Goal: Book appointment/travel/reservation

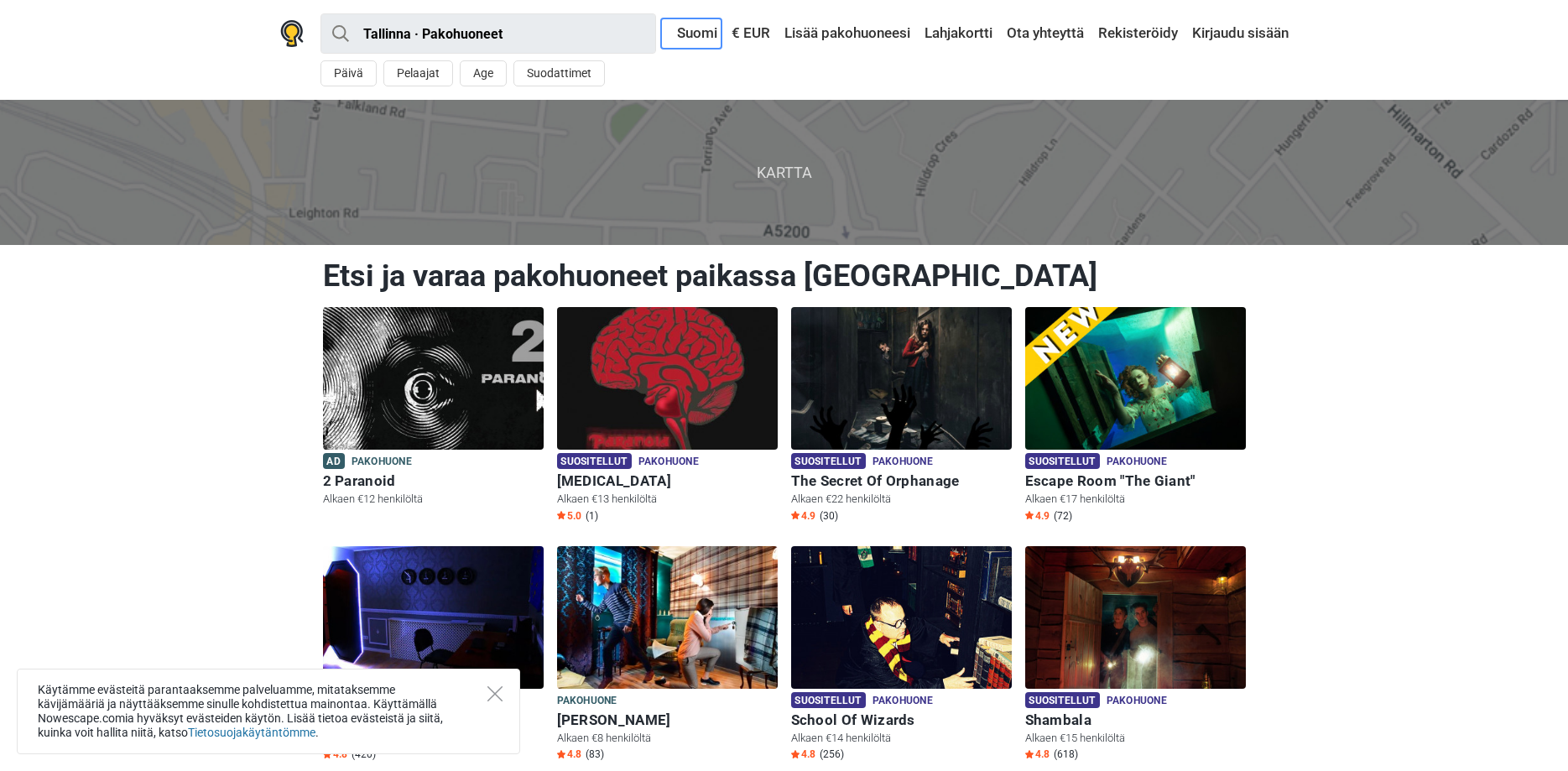
click at [693, 31] on link "Suomi" at bounding box center [691, 33] width 60 height 31
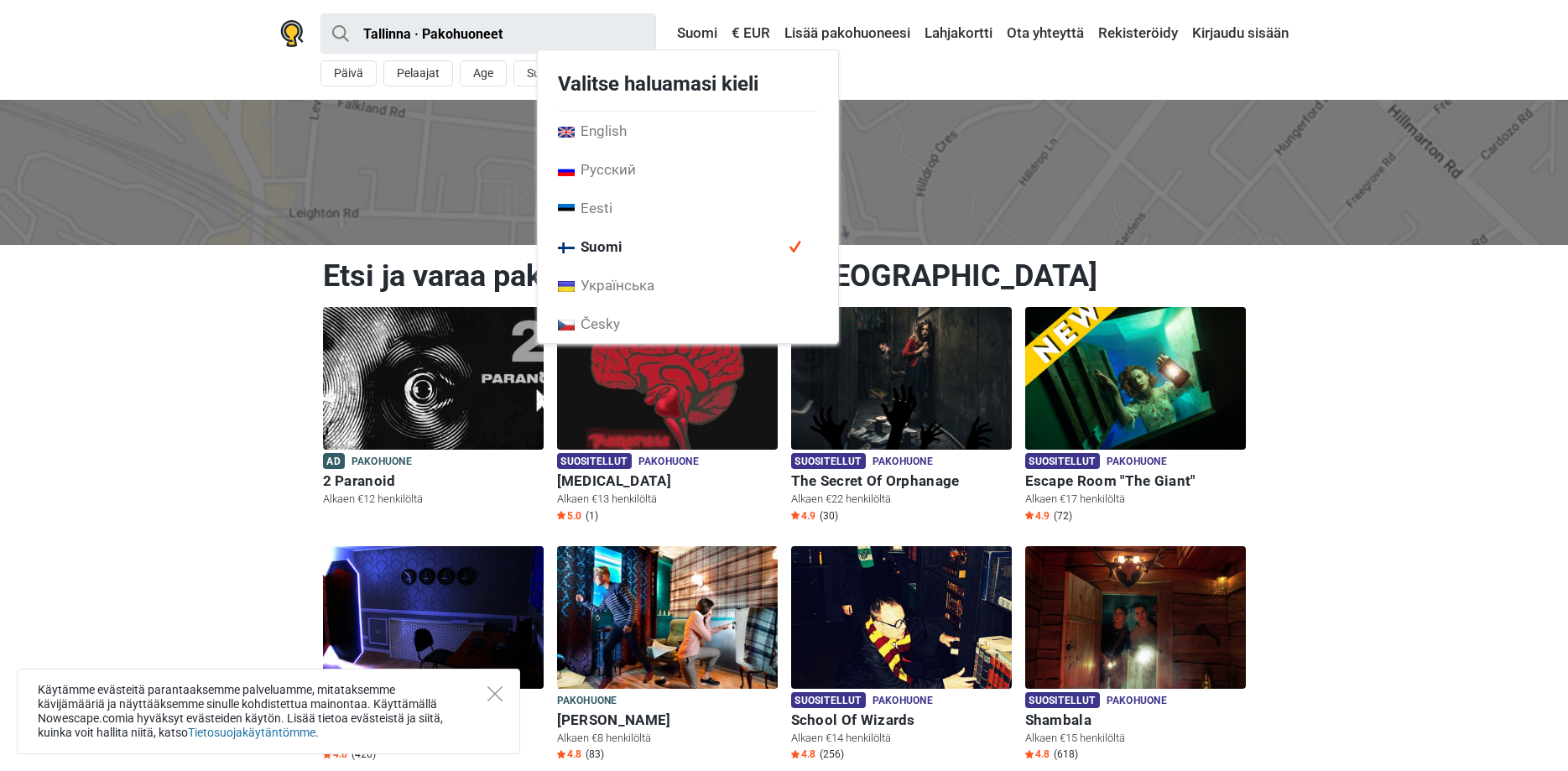
click at [647, 241] on span "Suomi" at bounding box center [688, 247] width 300 height 39
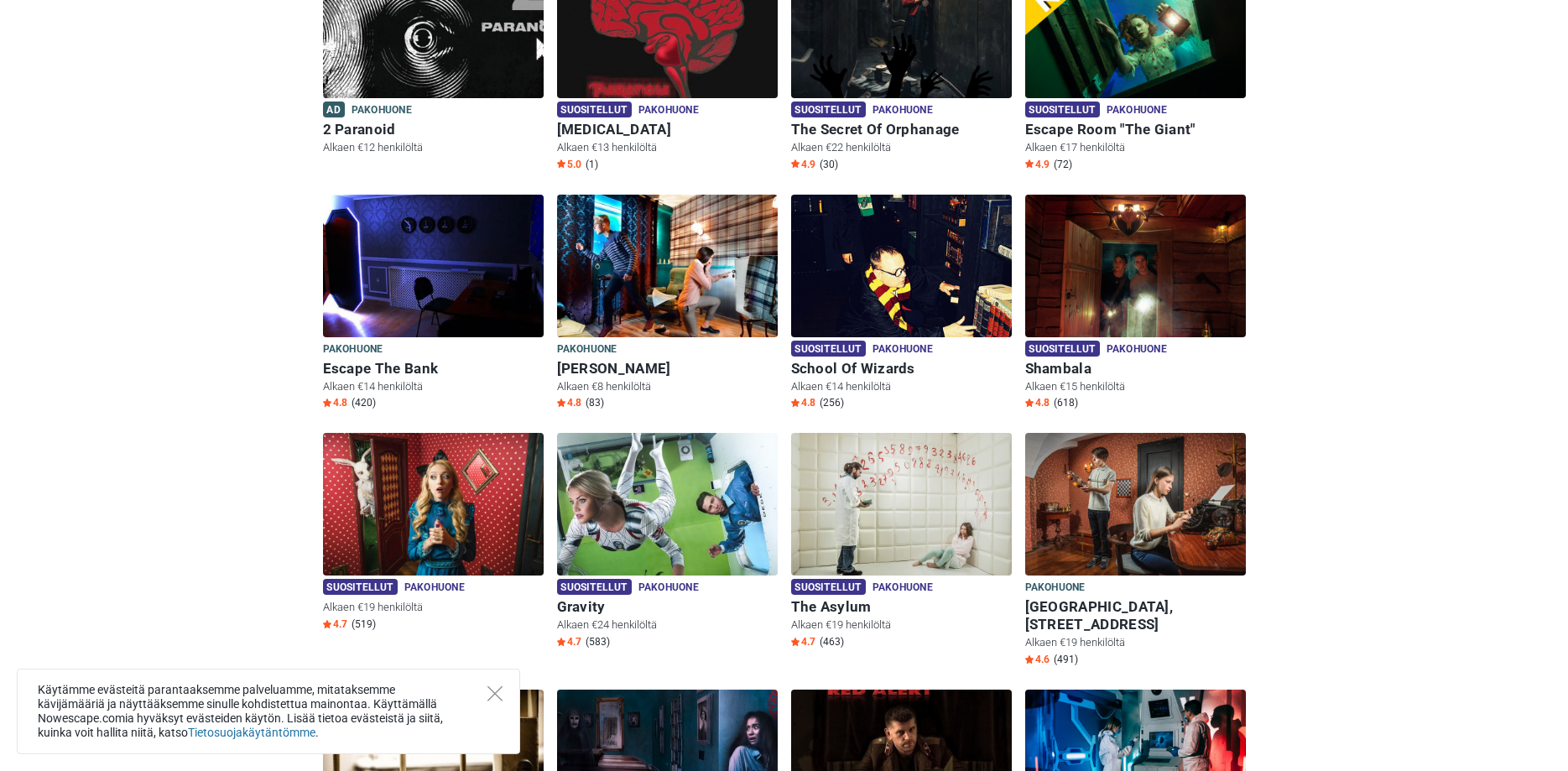
scroll to position [229, 0]
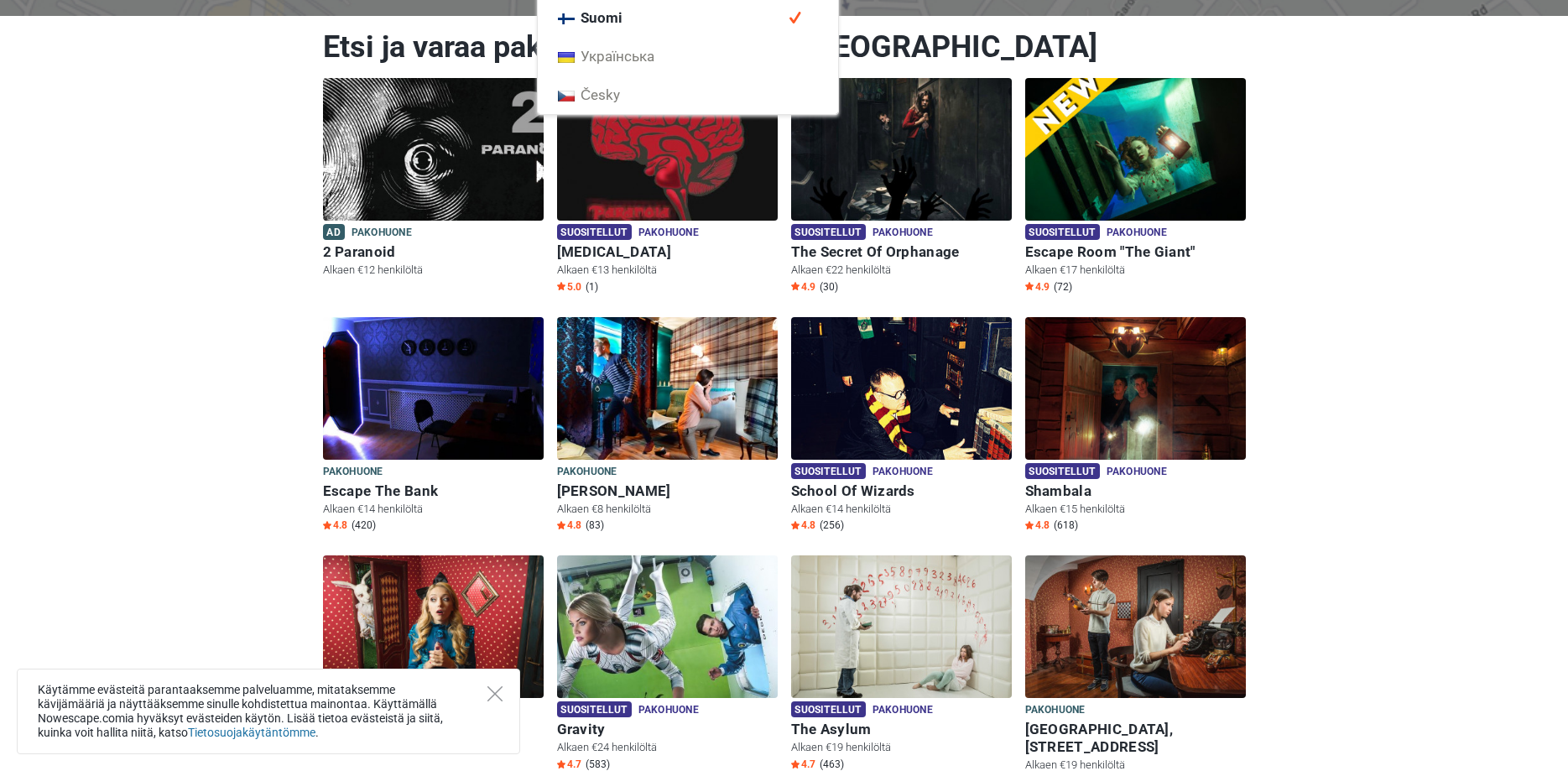
click at [644, 16] on span "Suomi" at bounding box center [688, 18] width 300 height 39
click at [621, 18] on span "Suomi" at bounding box center [590, 18] width 65 height 19
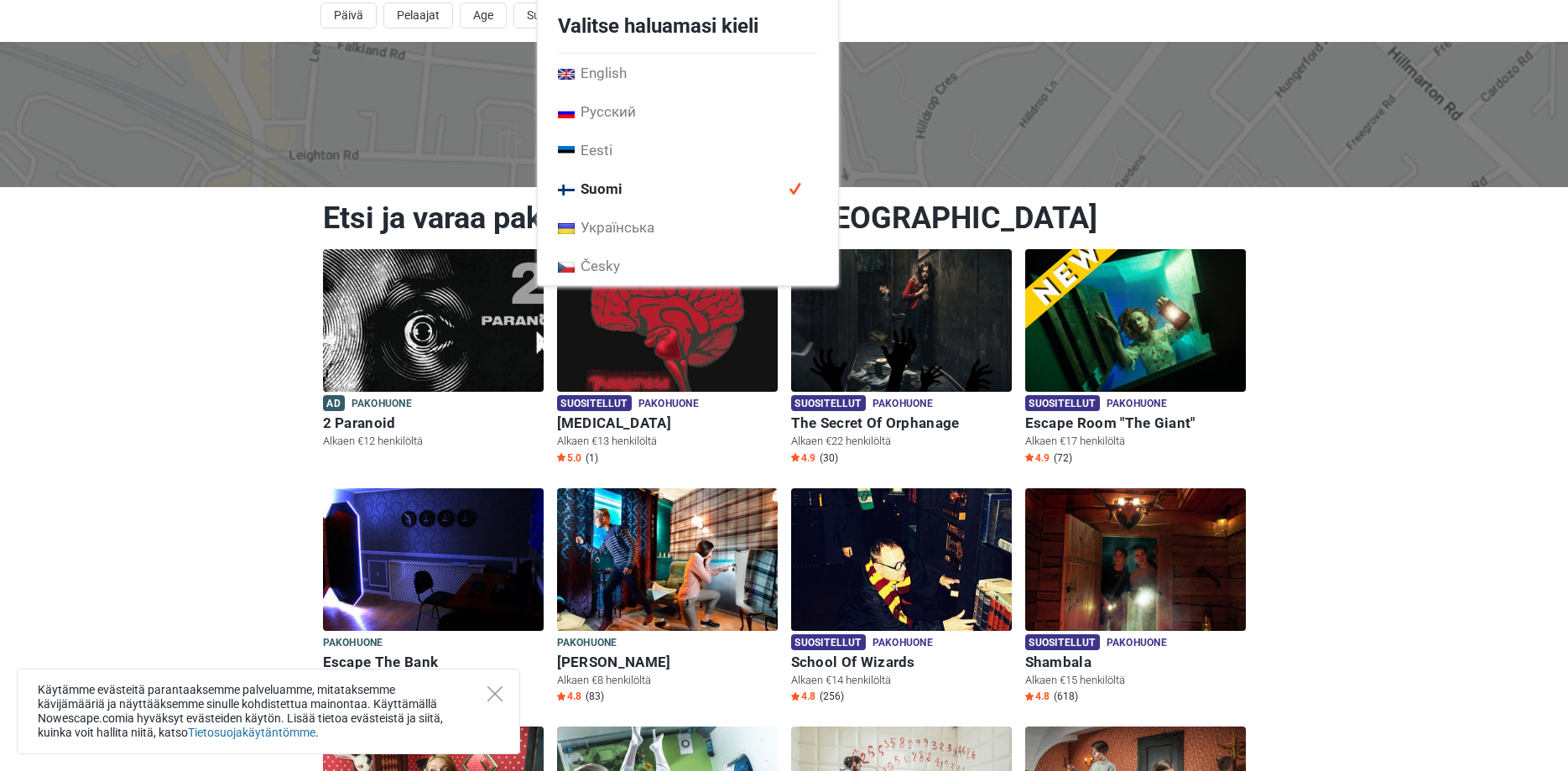
scroll to position [0, 0]
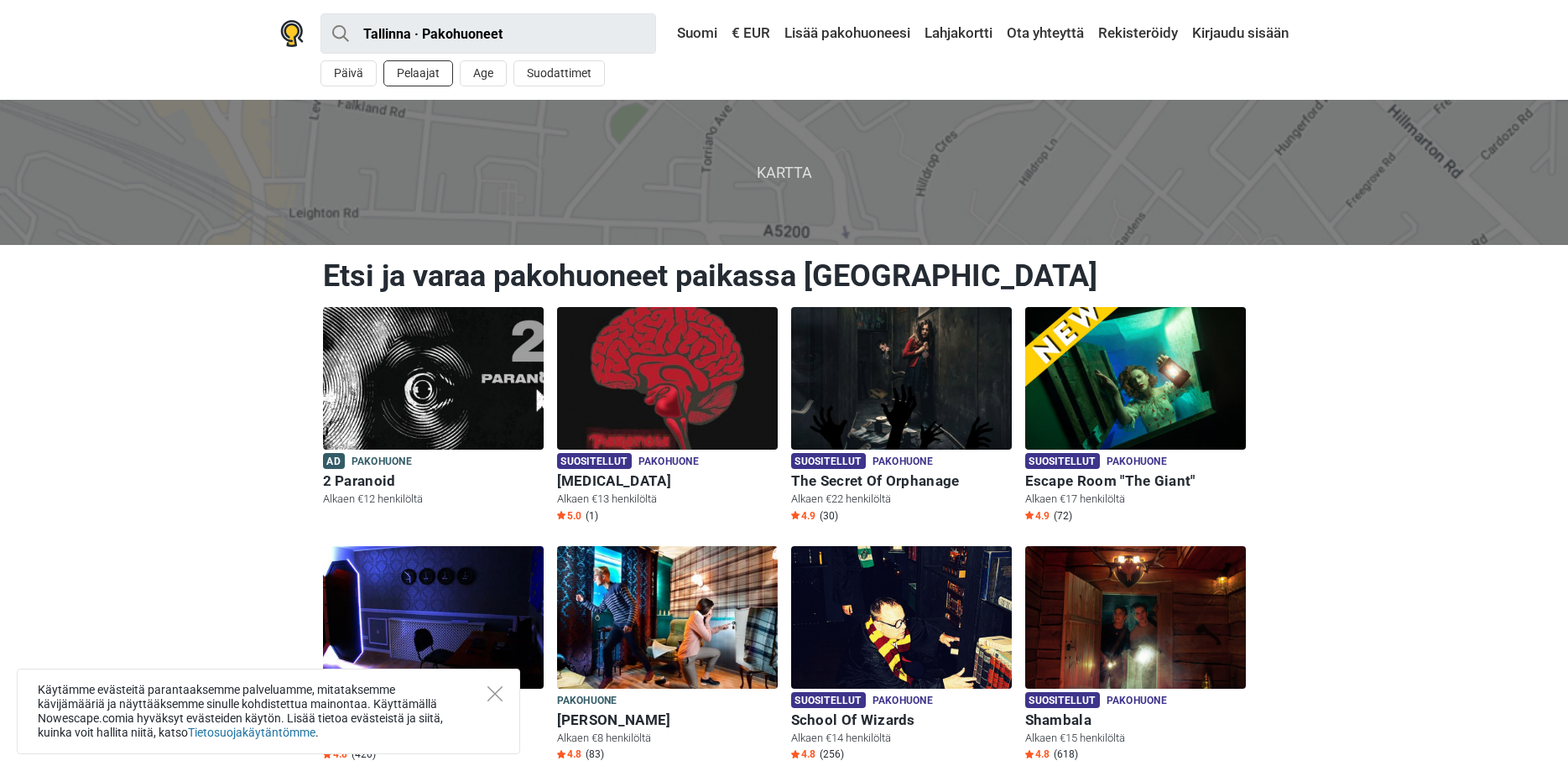
click at [412, 69] on button "Pelaajat" at bounding box center [418, 73] width 69 height 26
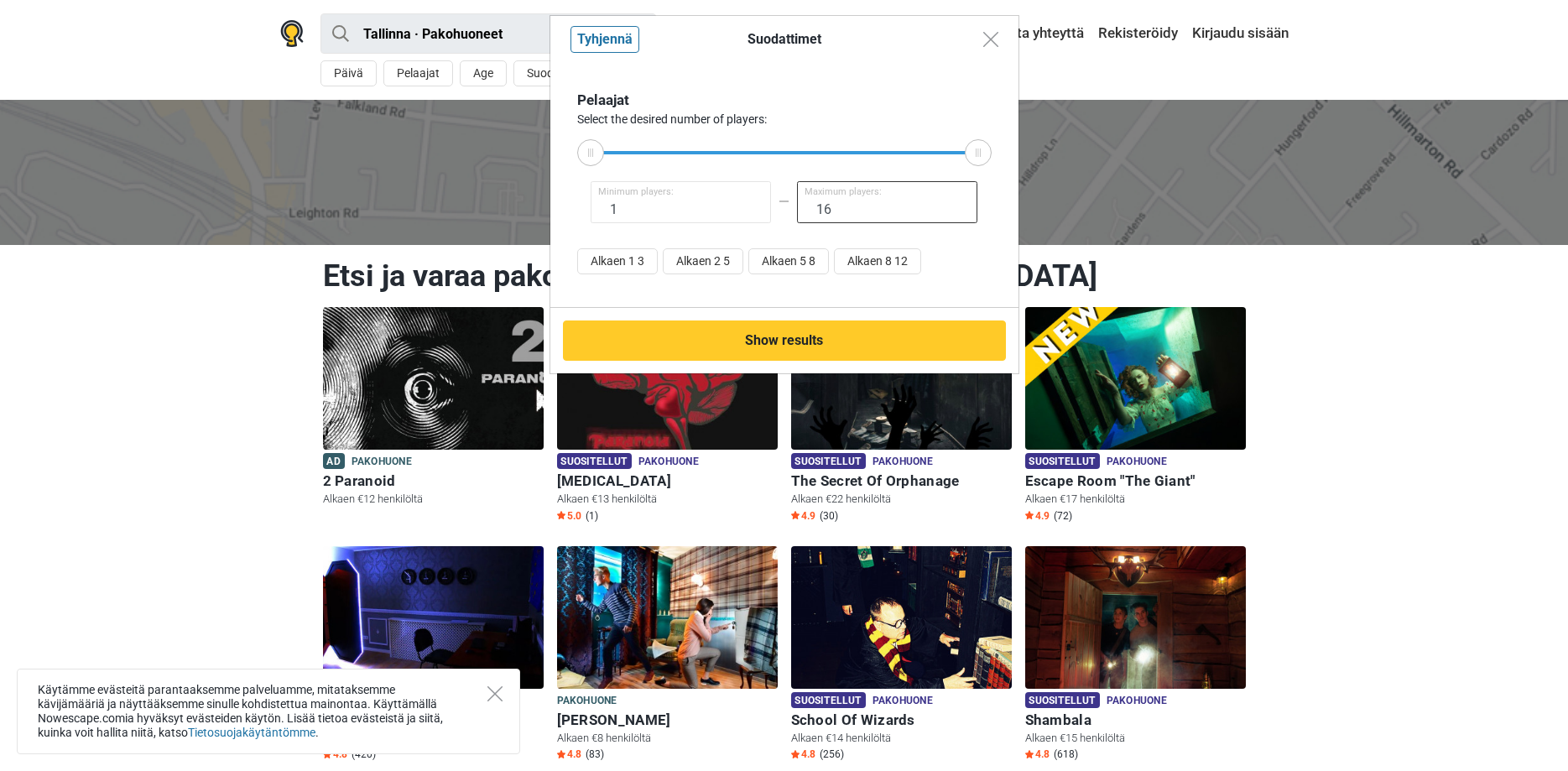
click at [845, 205] on input "16" at bounding box center [888, 202] width 182 height 42
type input "1"
type input "4"
click at [631, 220] on input "1" at bounding box center [682, 202] width 182 height 42
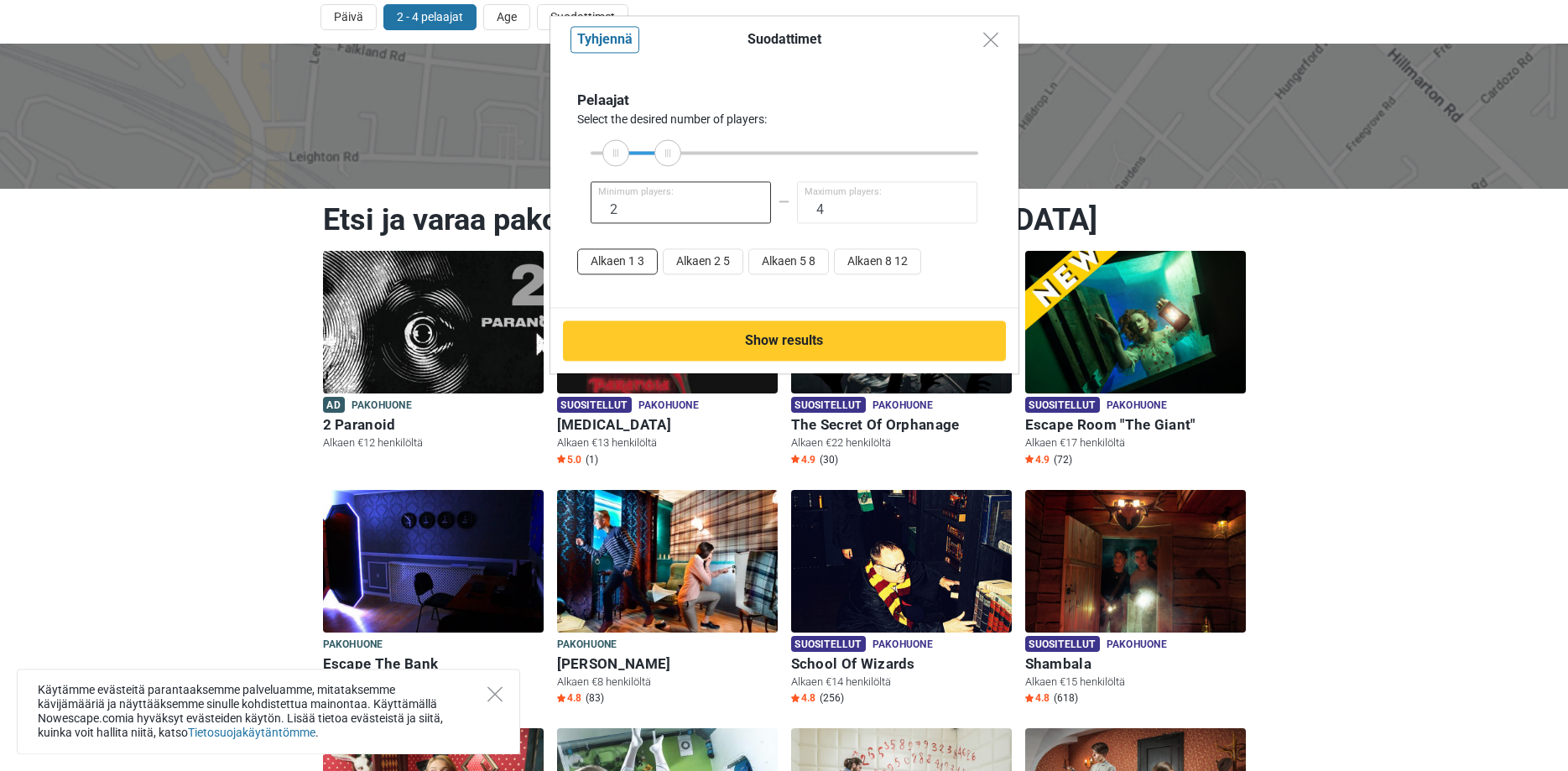
scroll to position [85, 0]
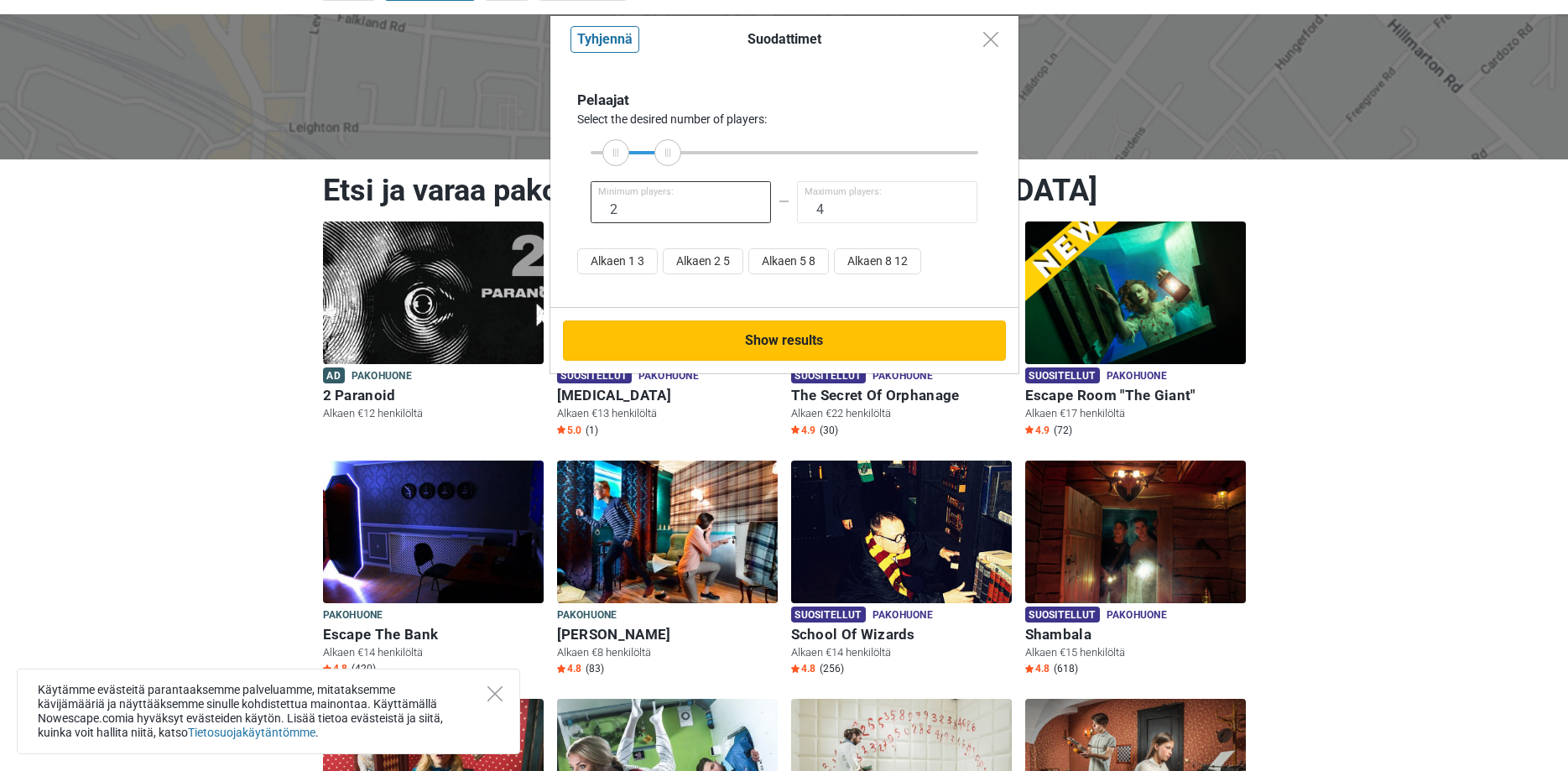
type input "2"
click at [785, 336] on button "Show results" at bounding box center [784, 340] width 443 height 40
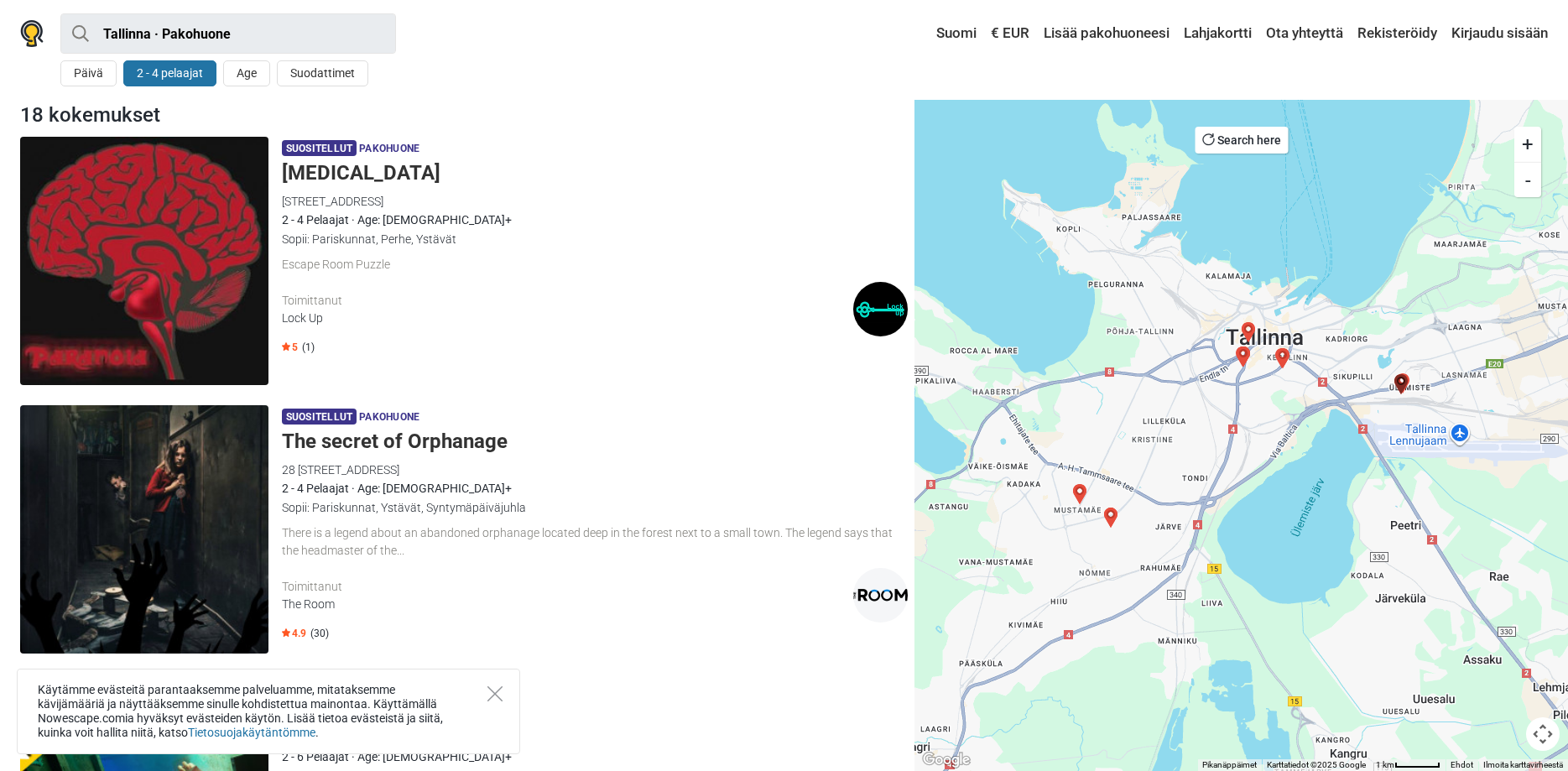
scroll to position [171, 0]
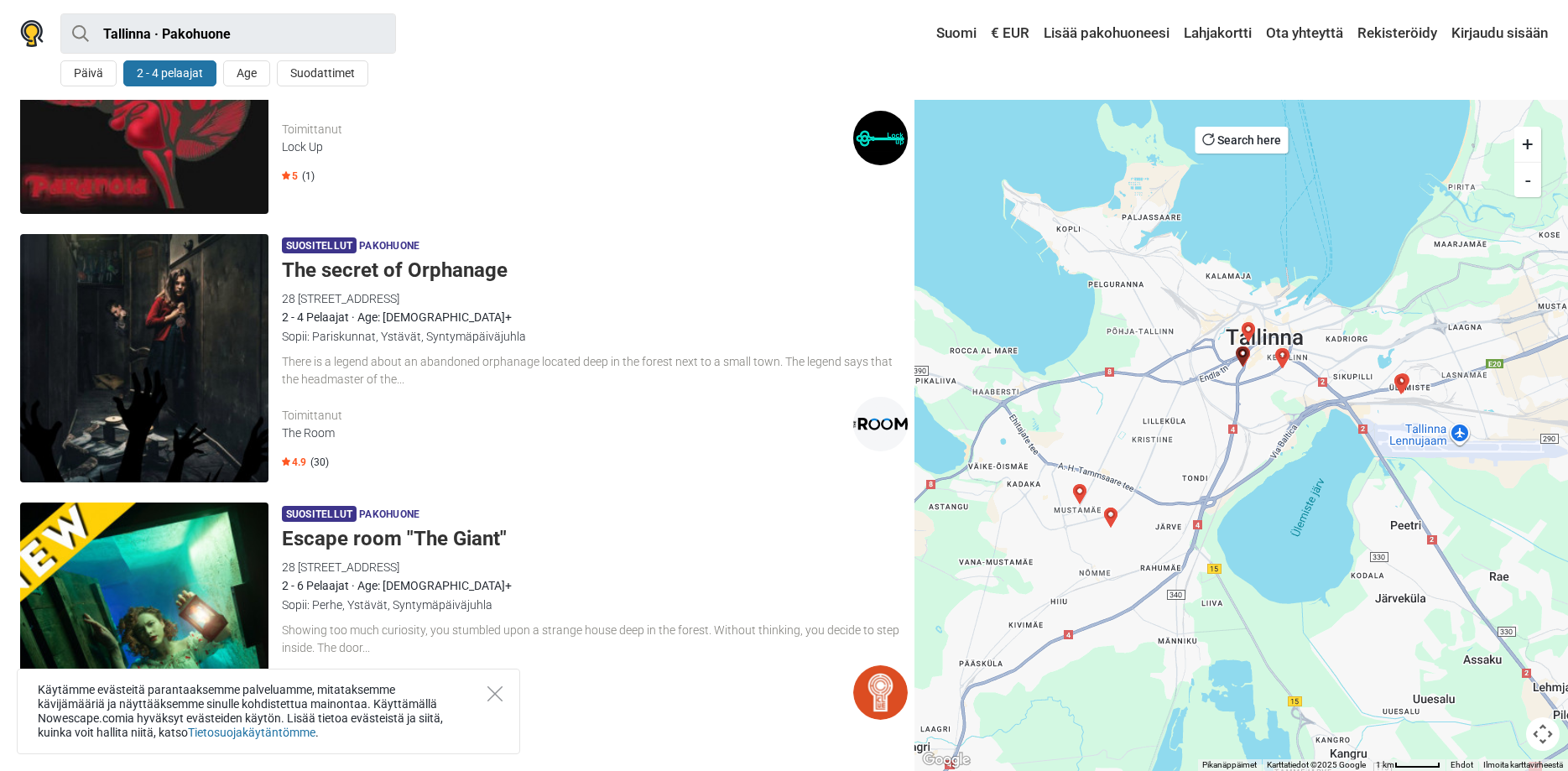
click at [1248, 327] on img "Mission Red Alert" at bounding box center [1248, 332] width 20 height 20
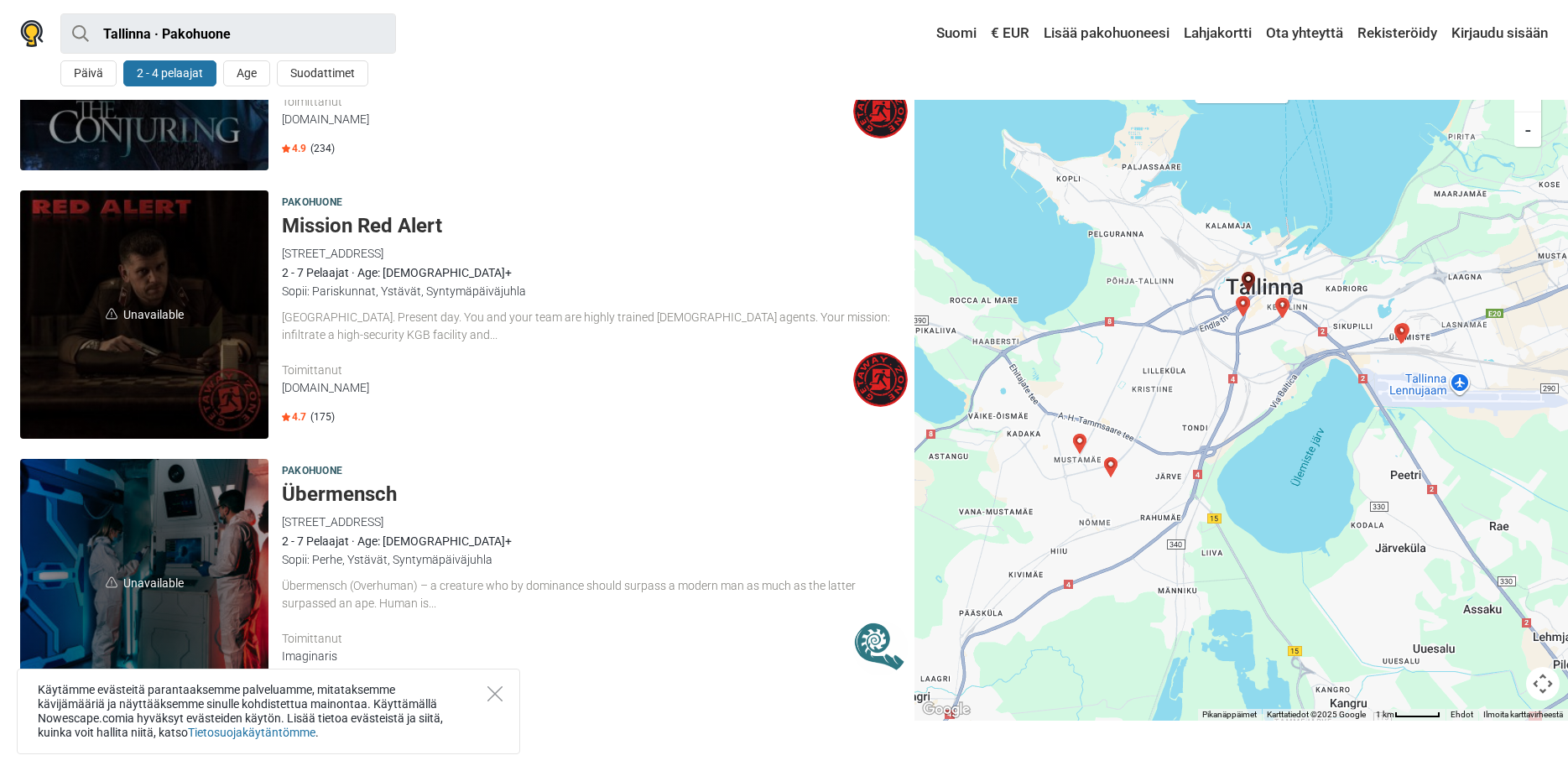
scroll to position [4154, 0]
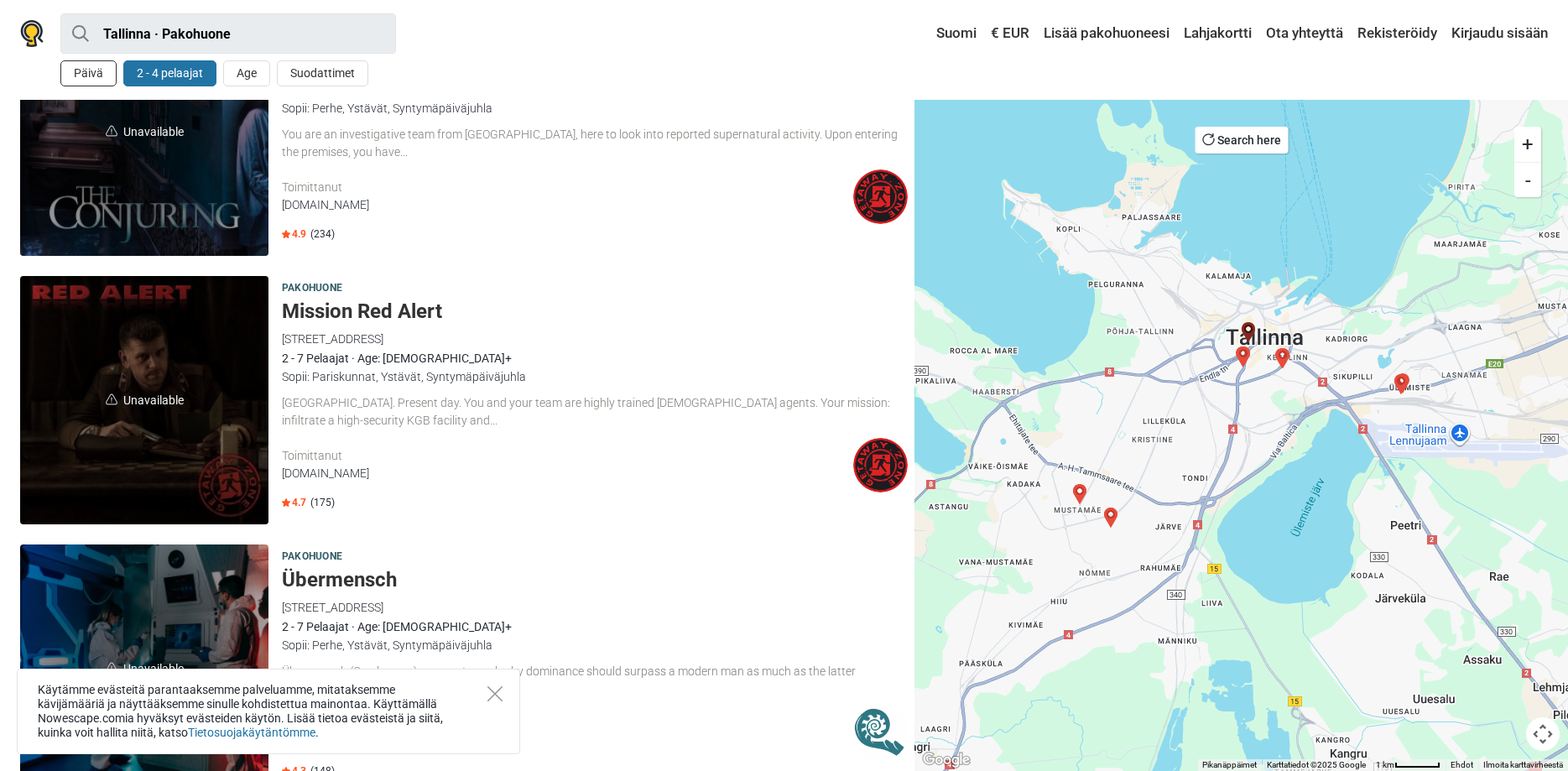
click at [80, 68] on button "Päivä" at bounding box center [88, 73] width 56 height 26
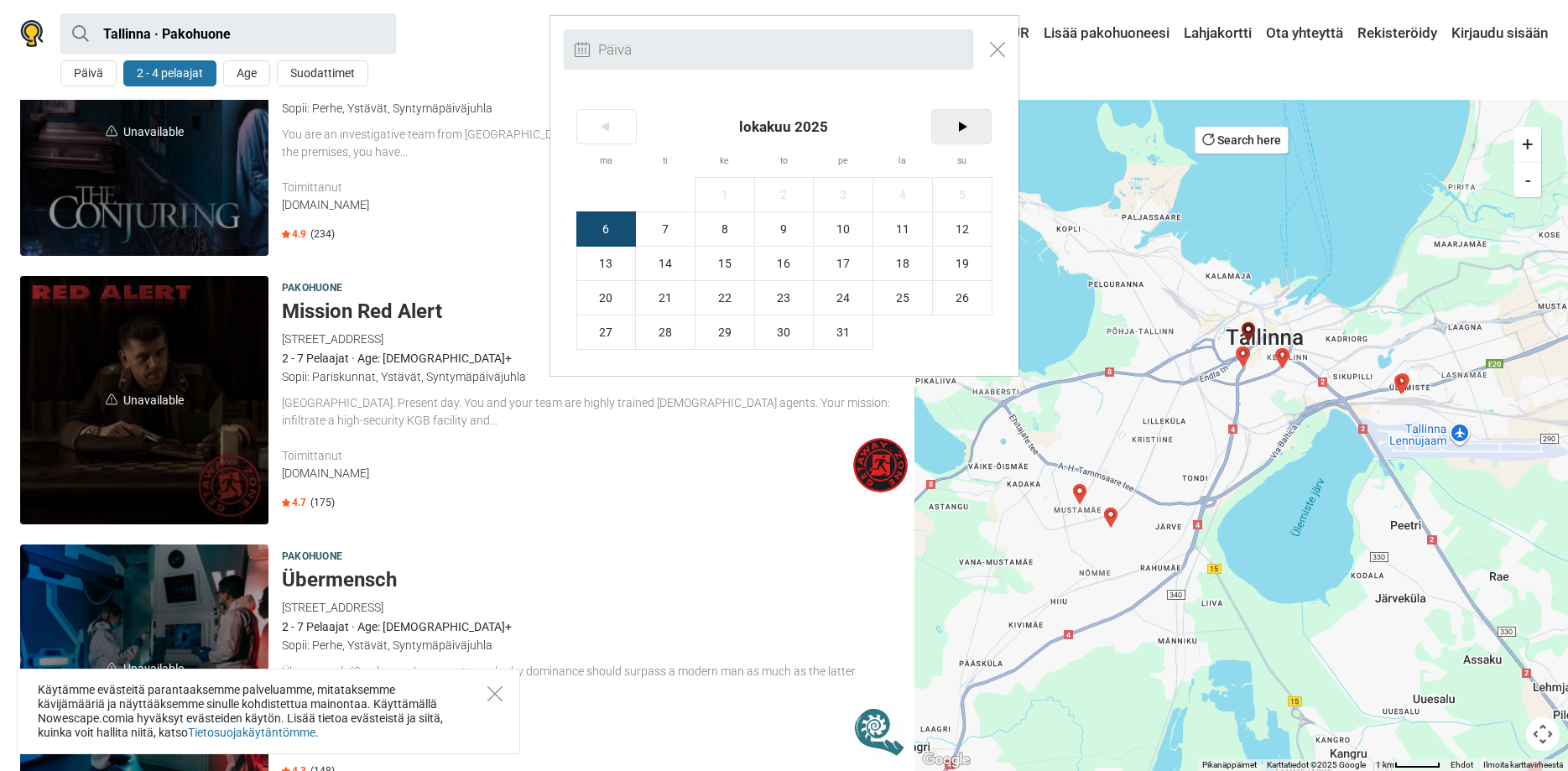
click at [957, 122] on span ">" at bounding box center [961, 127] width 59 height 33
click at [889, 234] on span "8" at bounding box center [902, 229] width 58 height 33
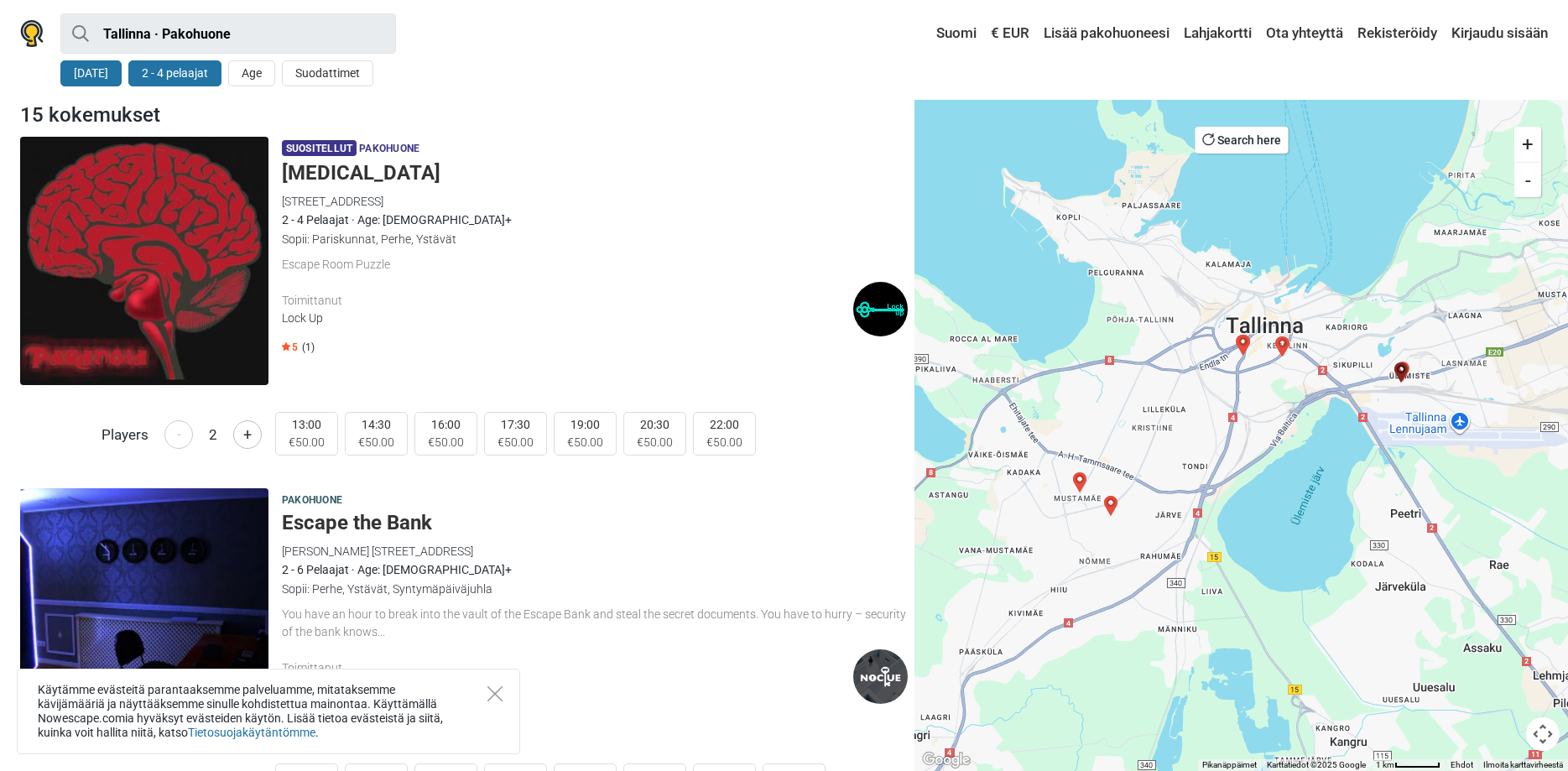
click at [1244, 341] on img "The Asylum" at bounding box center [1244, 344] width 20 height 20
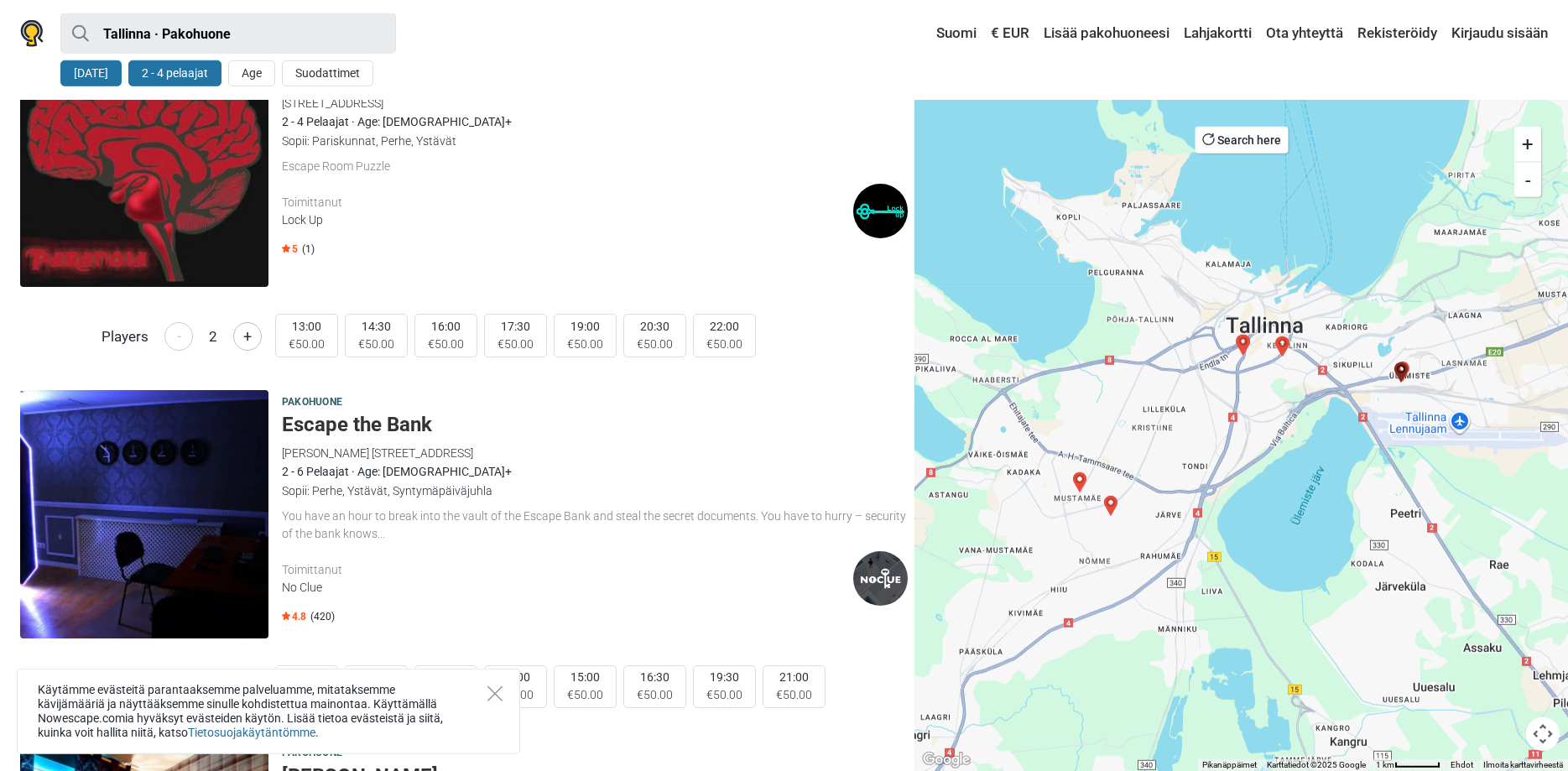
scroll to position [171, 0]
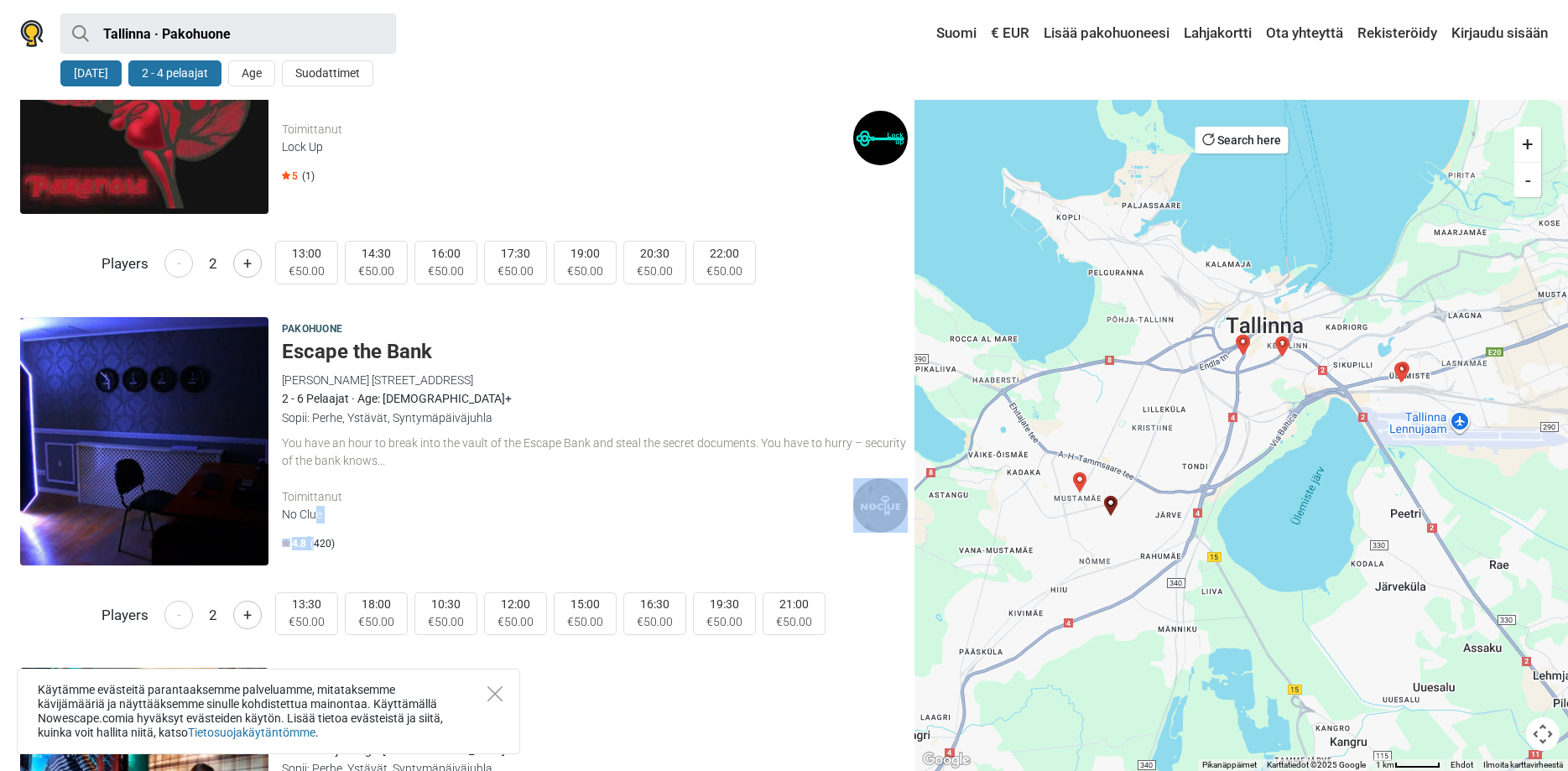
drag, startPoint x: 316, startPoint y: 537, endPoint x: 316, endPoint y: 546, distance: 9.0
click at [316, 546] on div "Pakohuone Escape the Bank J. Sütiste tee 30, Tallinn, Estonia No Clue 2 - 6 Pel…" at bounding box center [595, 441] width 626 height 248
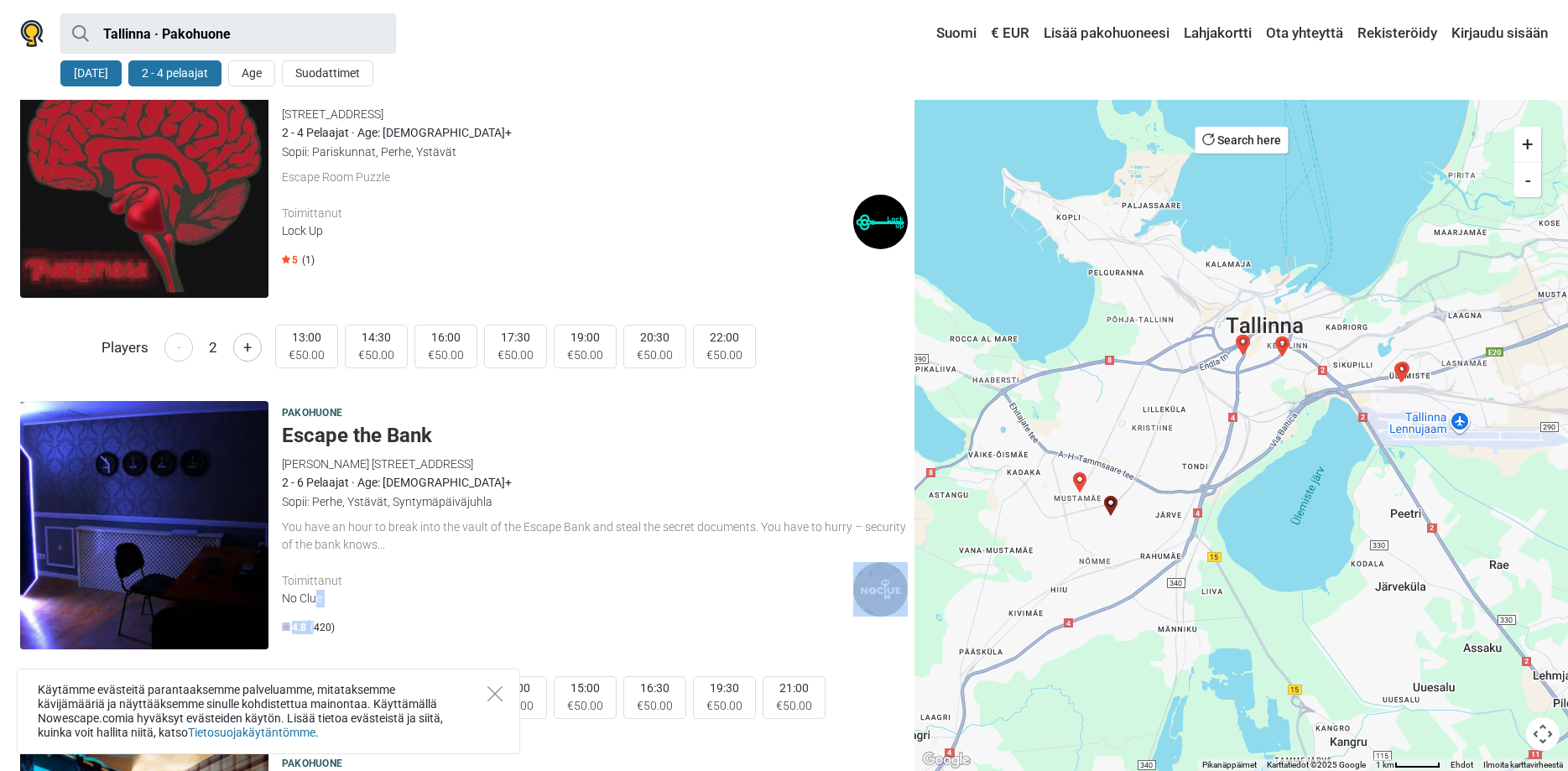
scroll to position [85, 0]
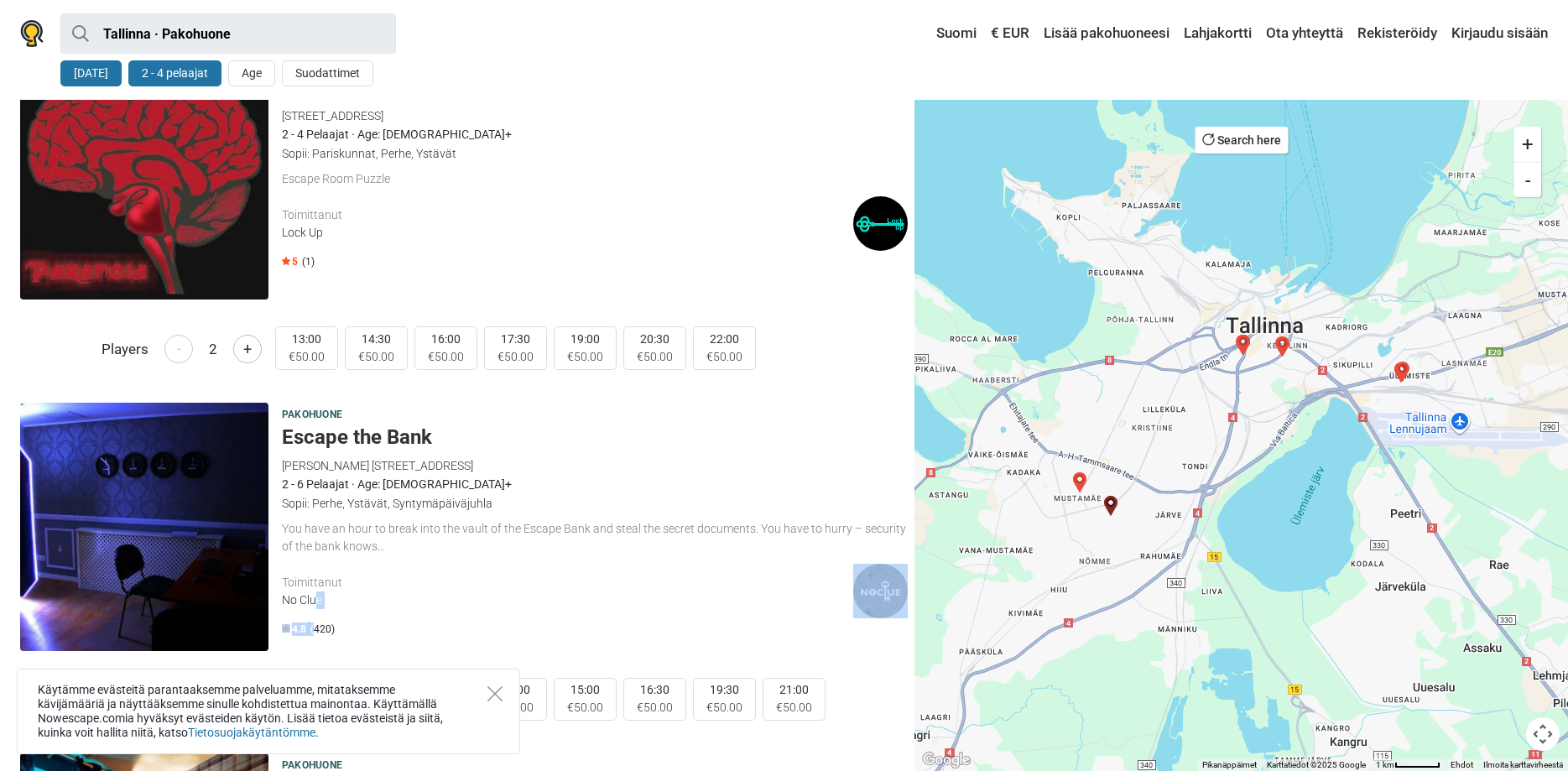
click at [1281, 341] on img "Voice from darkness" at bounding box center [1283, 346] width 20 height 20
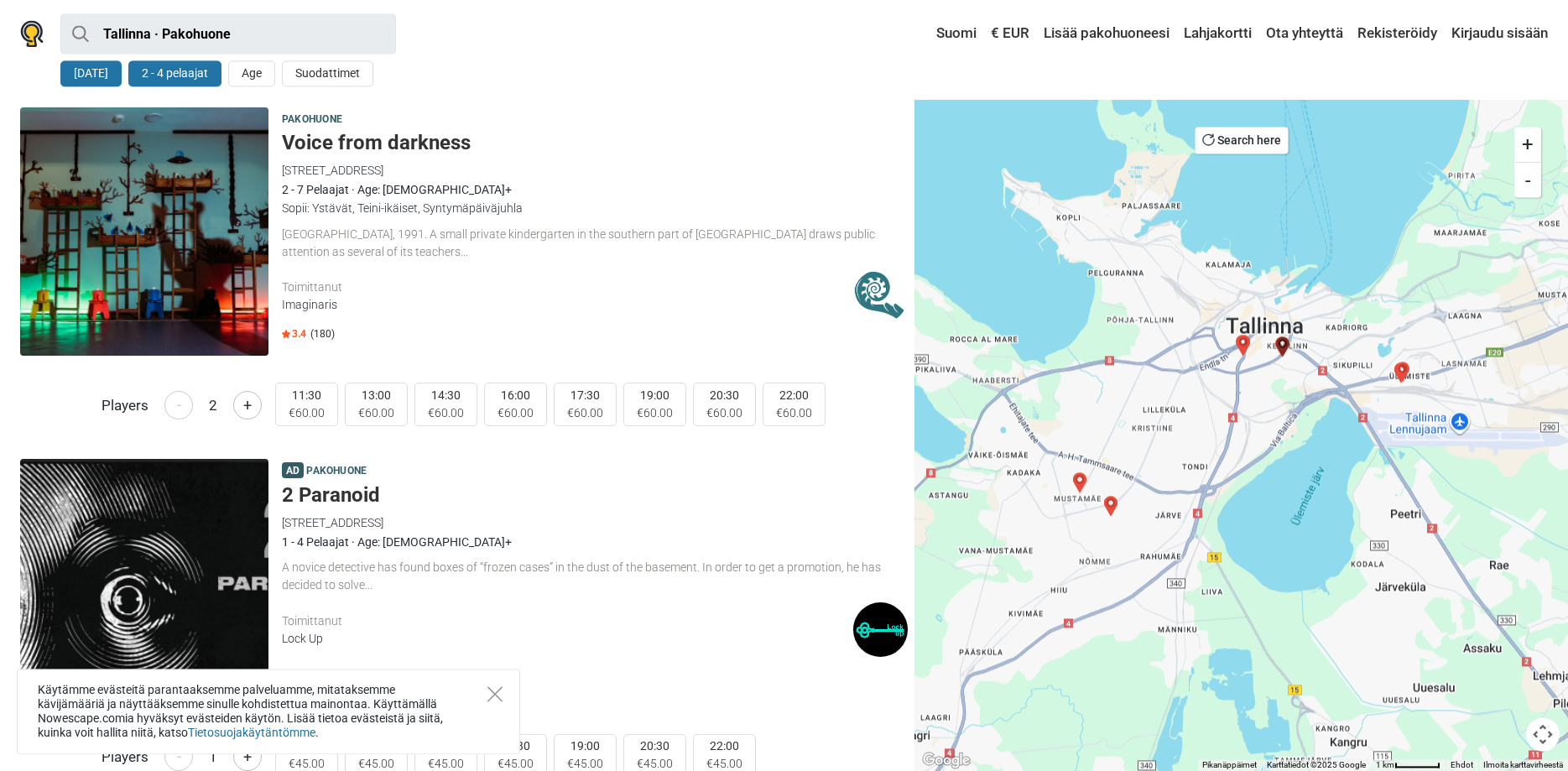
scroll to position [3639, 0]
click at [1245, 343] on img "The Asylum" at bounding box center [1244, 344] width 20 height 20
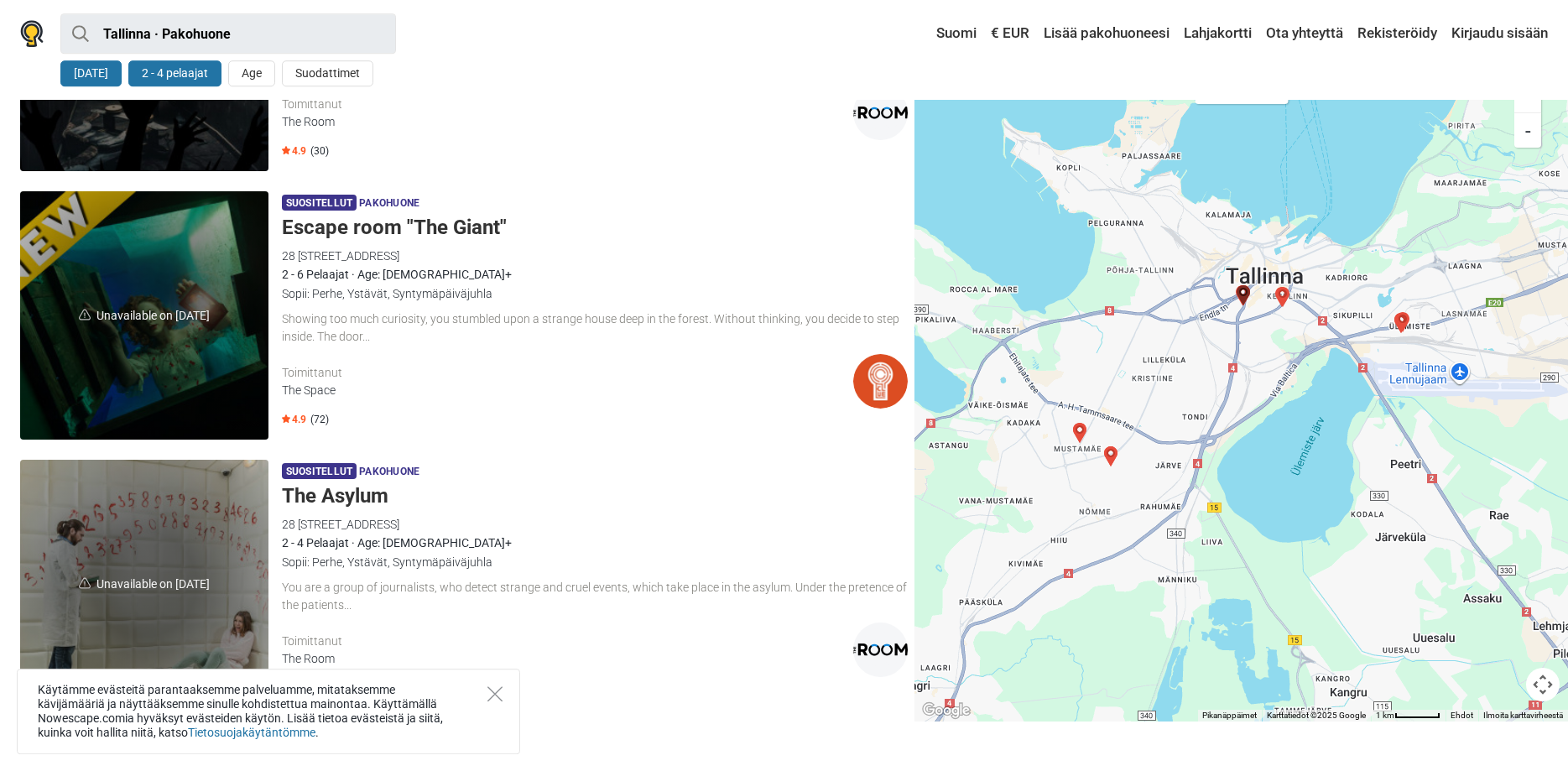
scroll to position [4525, 0]
click at [94, 71] on button "8 marras" at bounding box center [91, 73] width 61 height 26
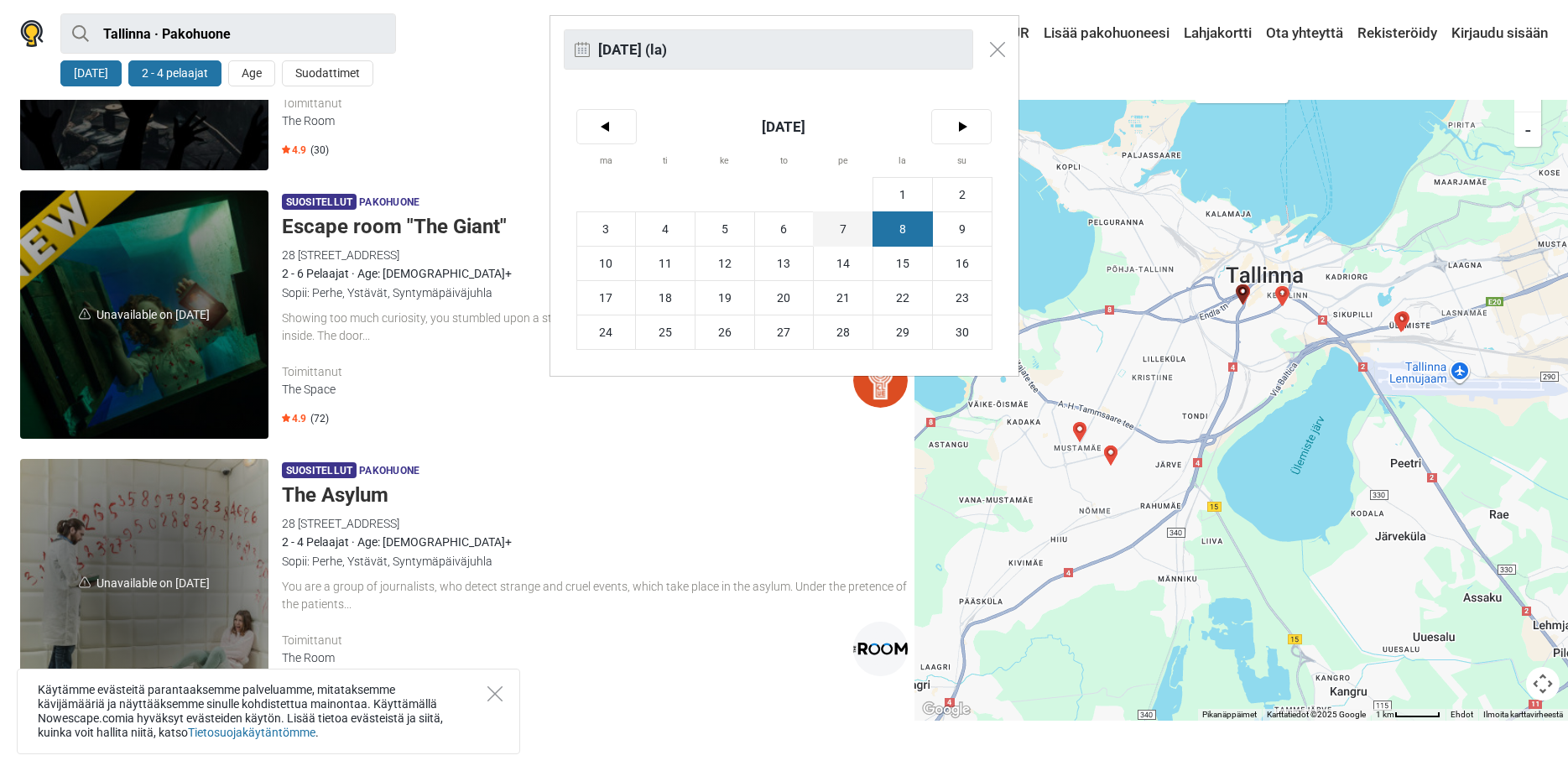
click at [844, 224] on span "7" at bounding box center [843, 229] width 58 height 33
type input "7. marraskuu (pe)"
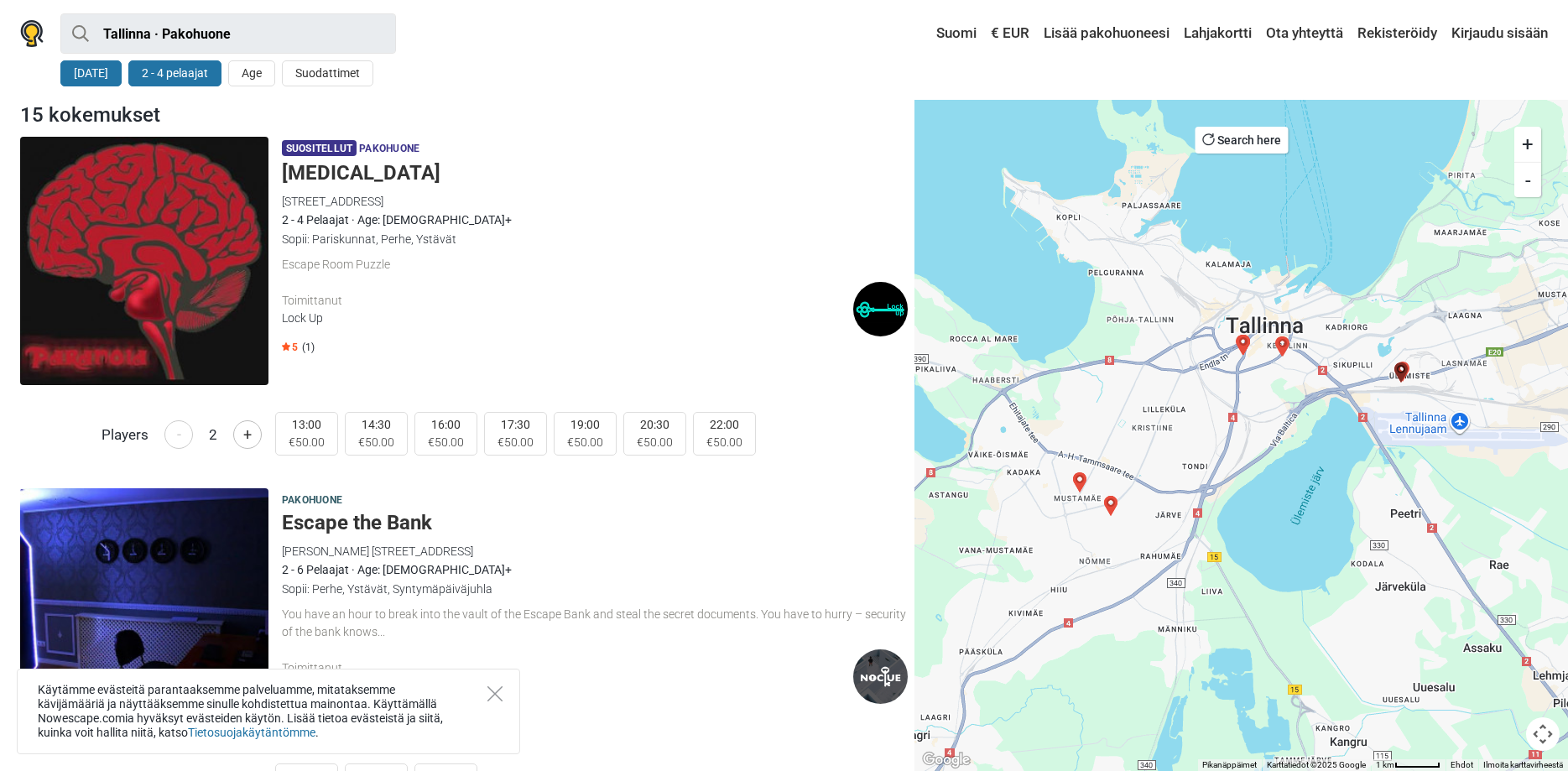
click at [1244, 339] on img "The Asylum" at bounding box center [1244, 344] width 20 height 20
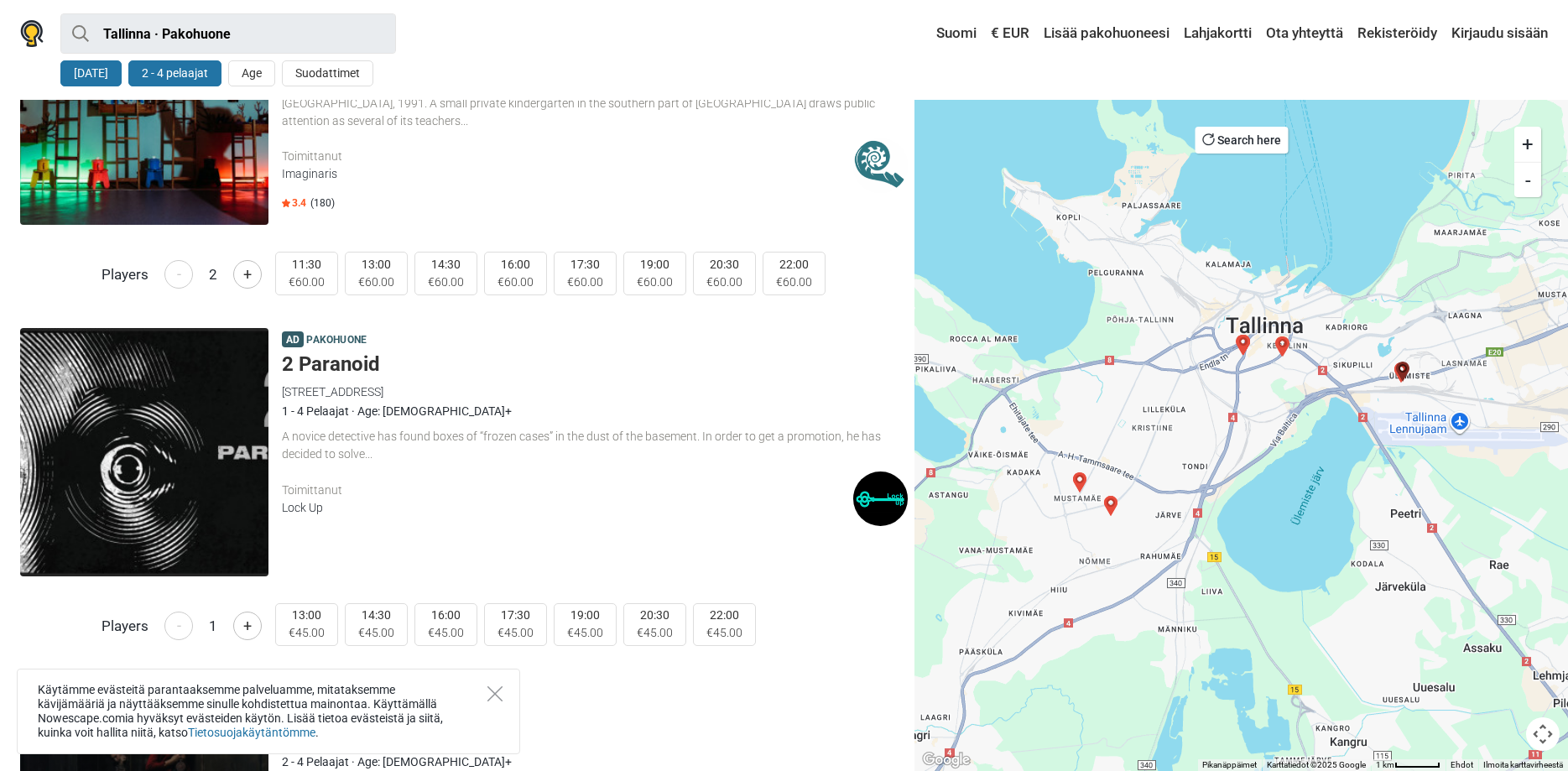
scroll to position [3670, 0]
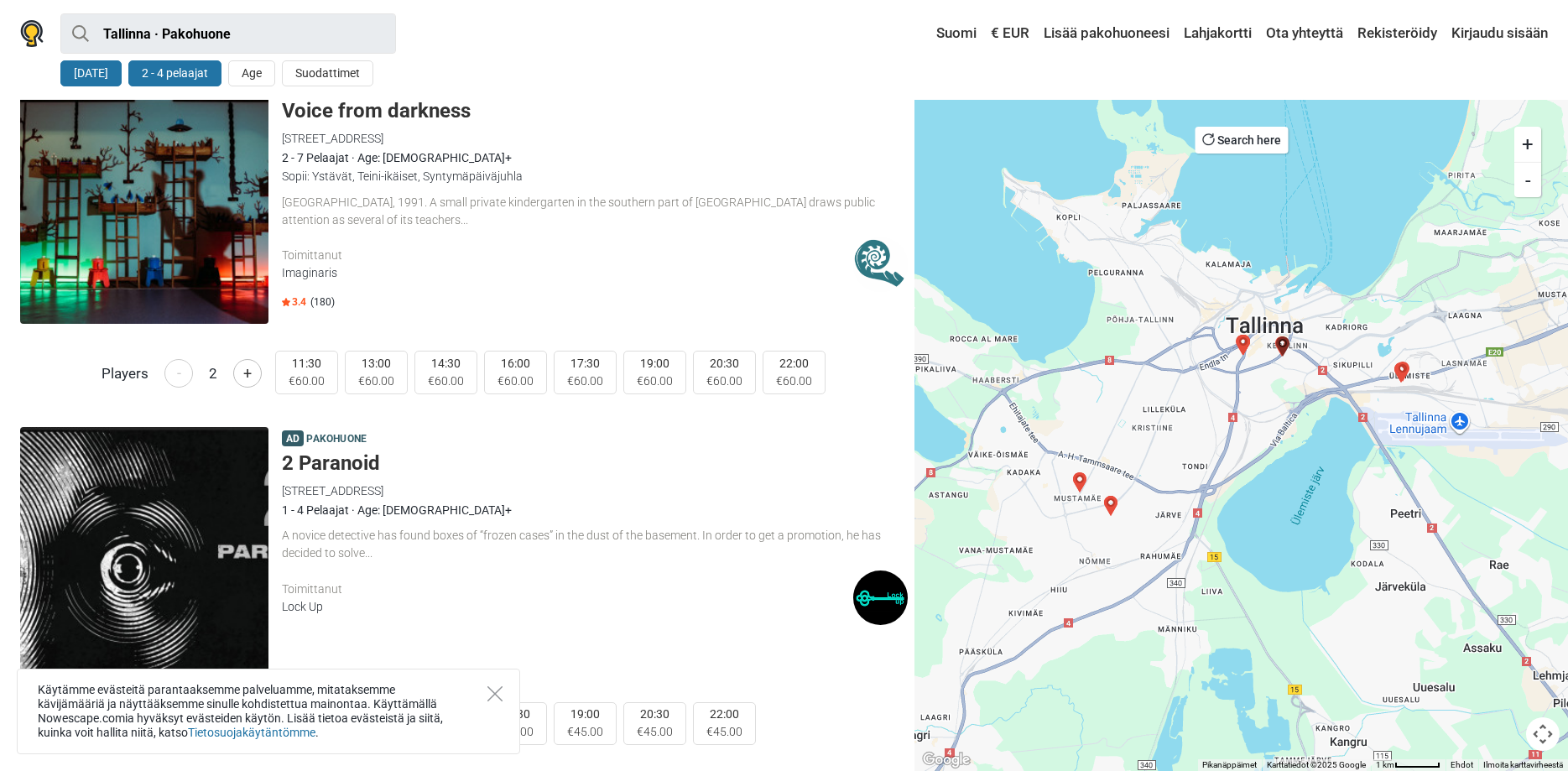
click at [1246, 342] on img "The Asylum" at bounding box center [1244, 344] width 20 height 20
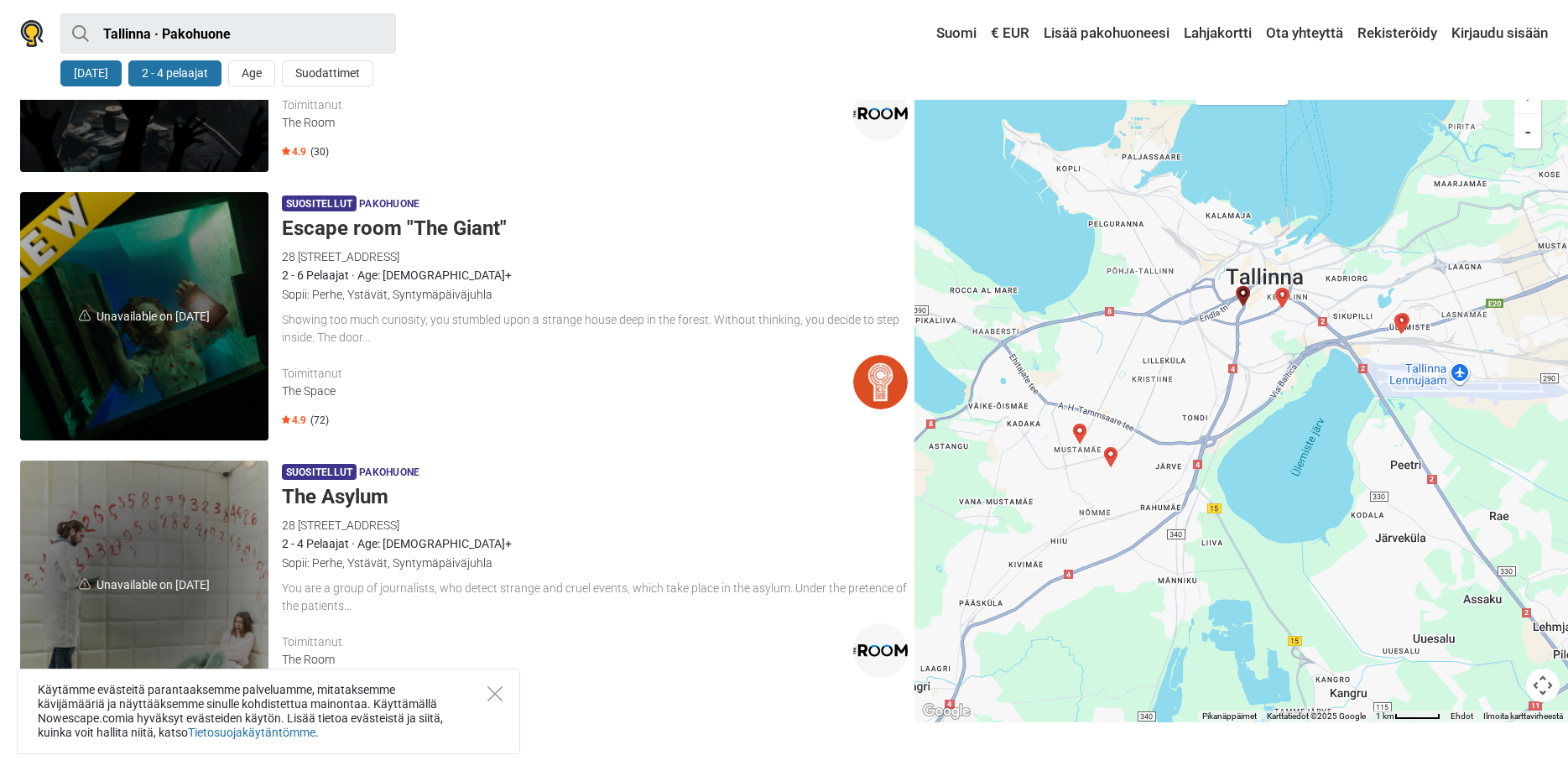
scroll to position [4525, 0]
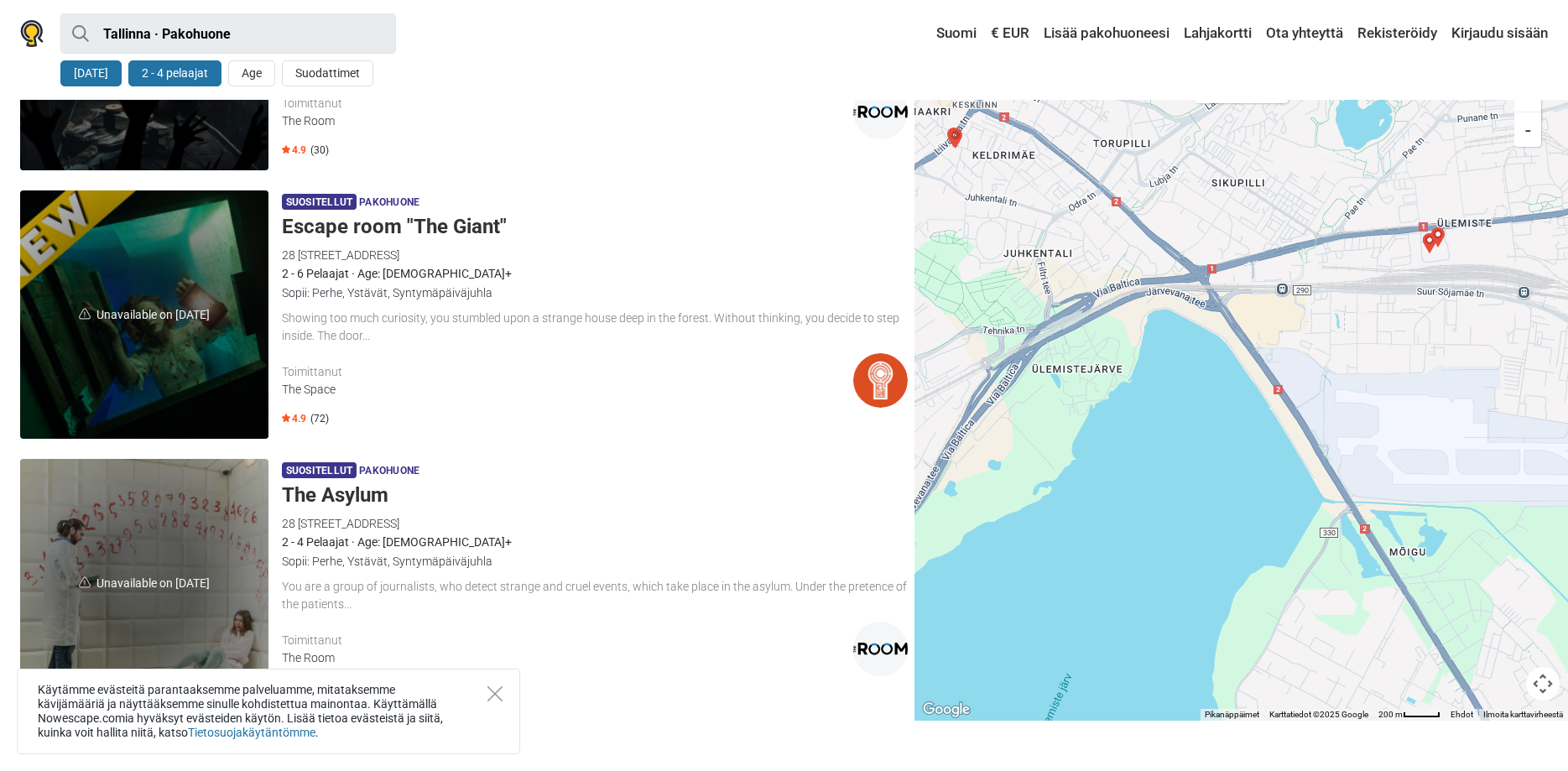
click at [1431, 245] on img "2 Paranoid" at bounding box center [1438, 238] width 20 height 20
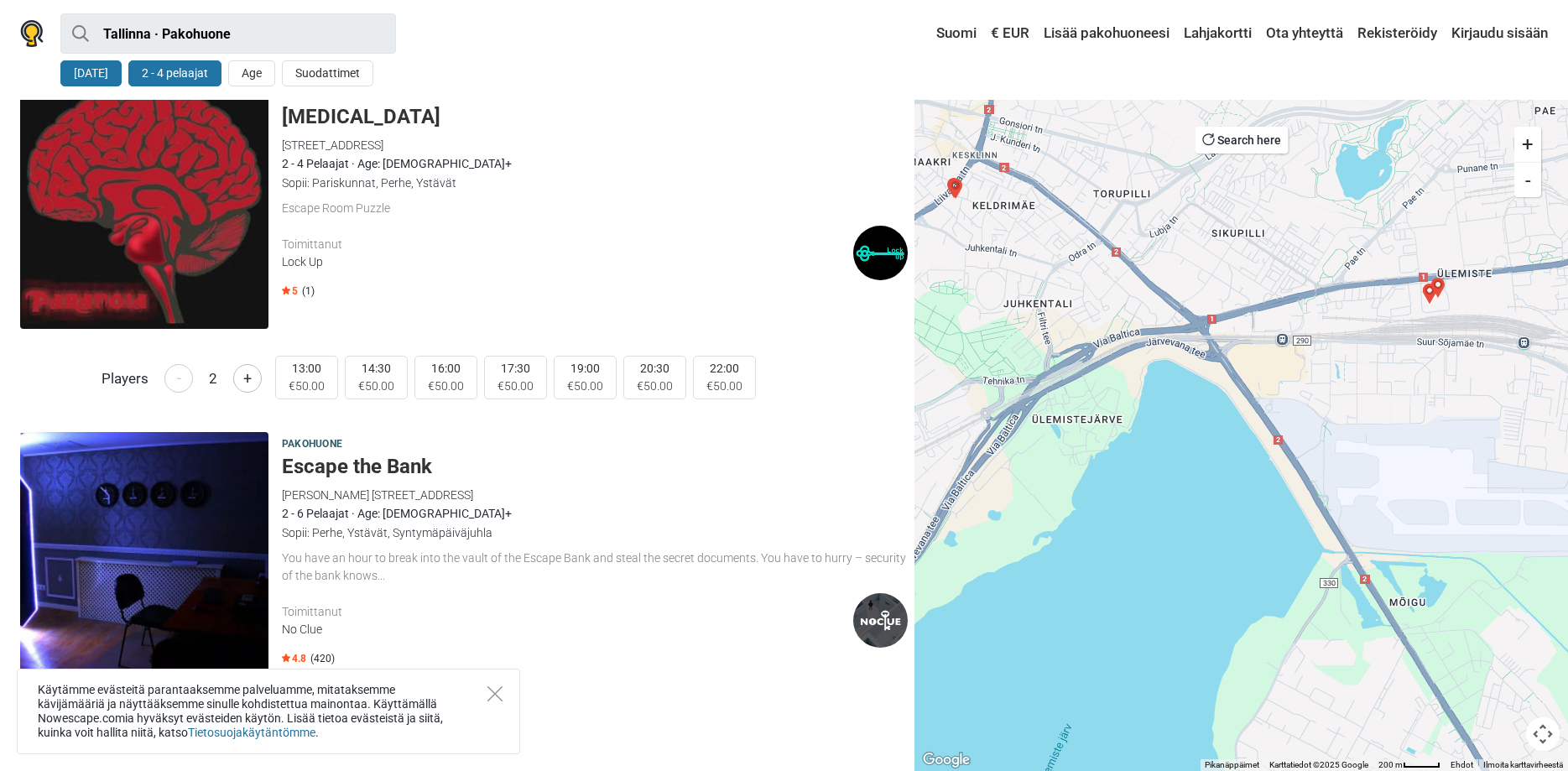
scroll to position [0, 0]
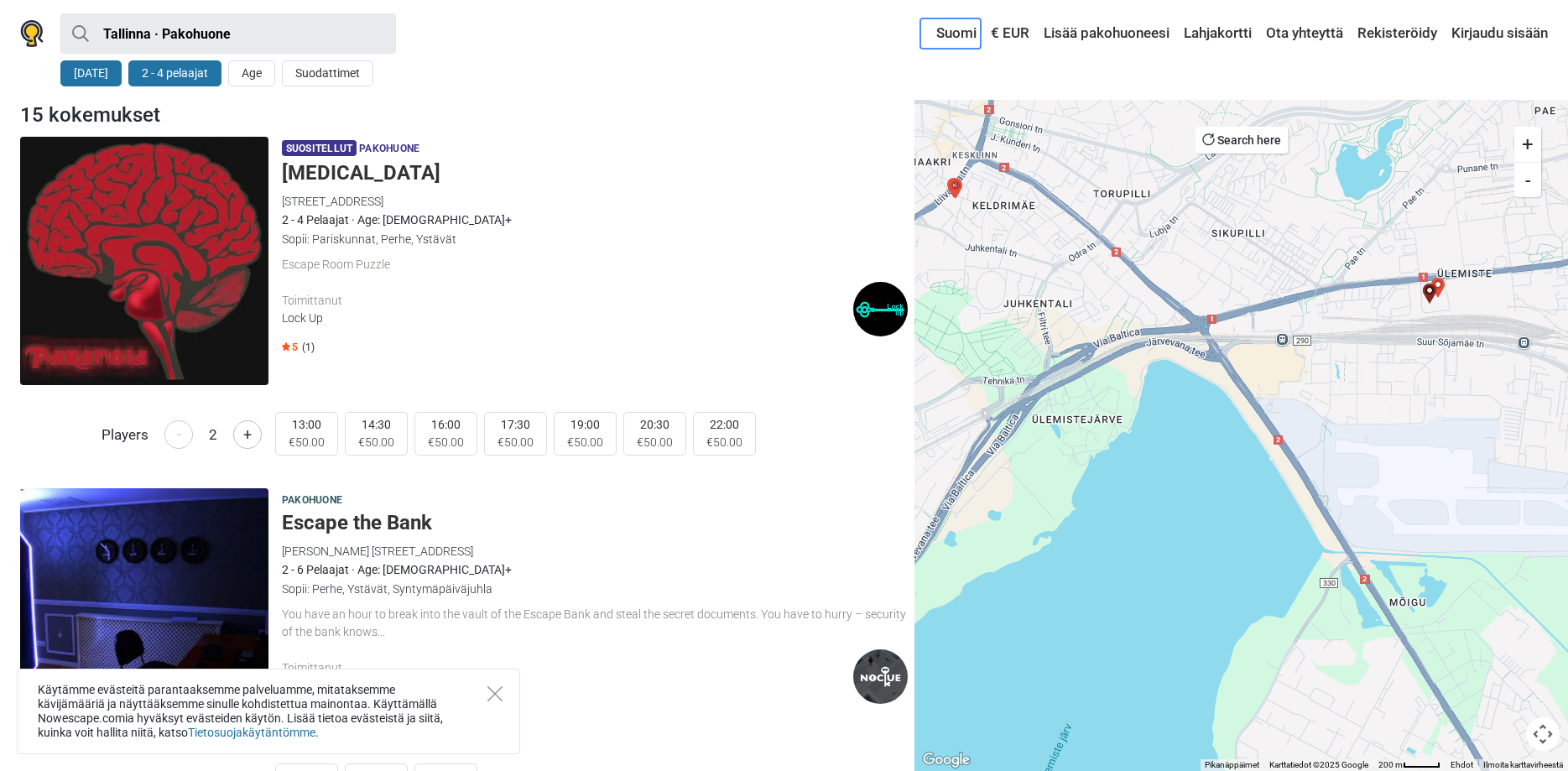
click at [951, 29] on link "Suomi" at bounding box center [950, 33] width 60 height 31
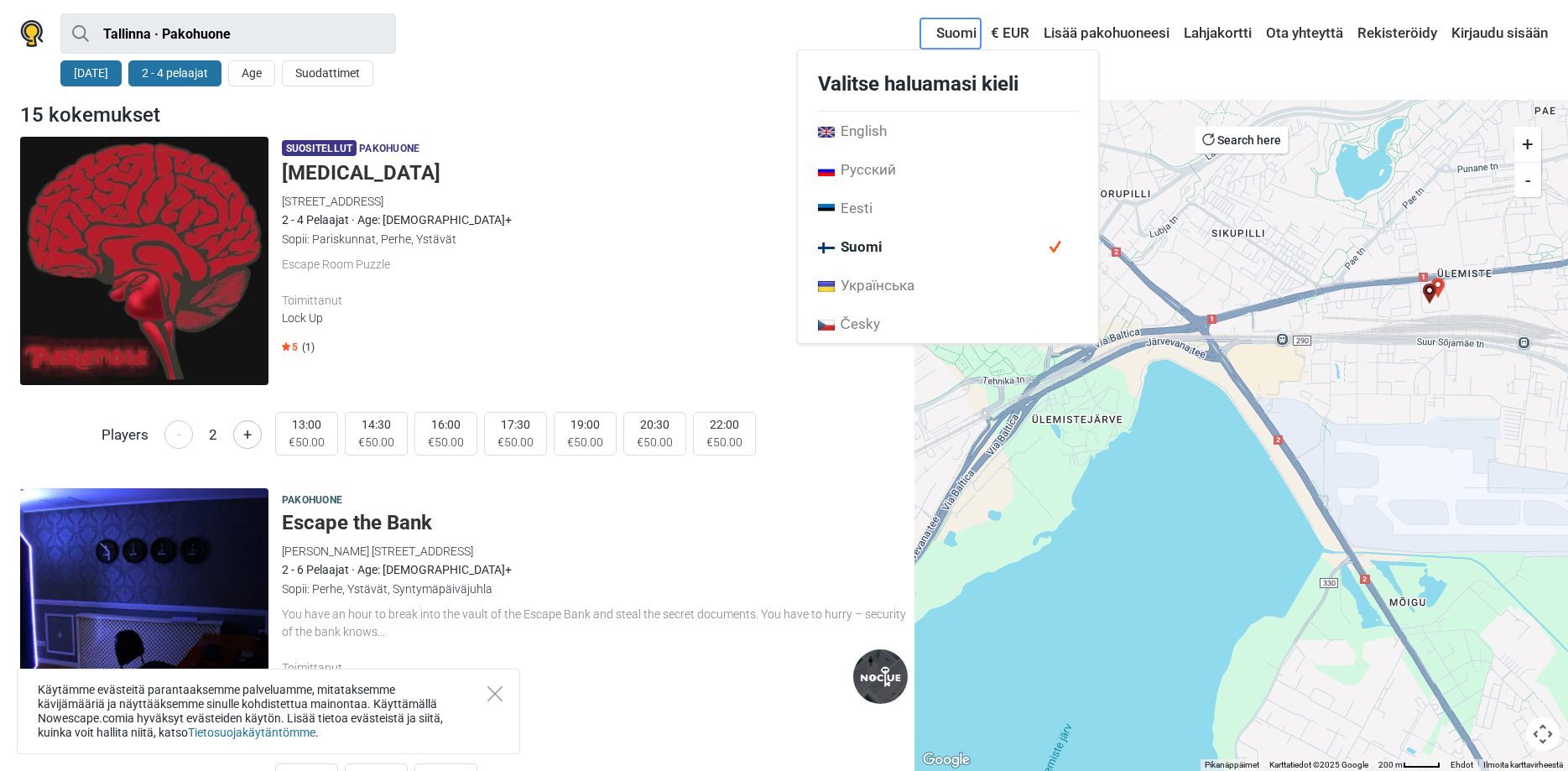
click at [951, 29] on link "Suomi" at bounding box center [950, 33] width 60 height 31
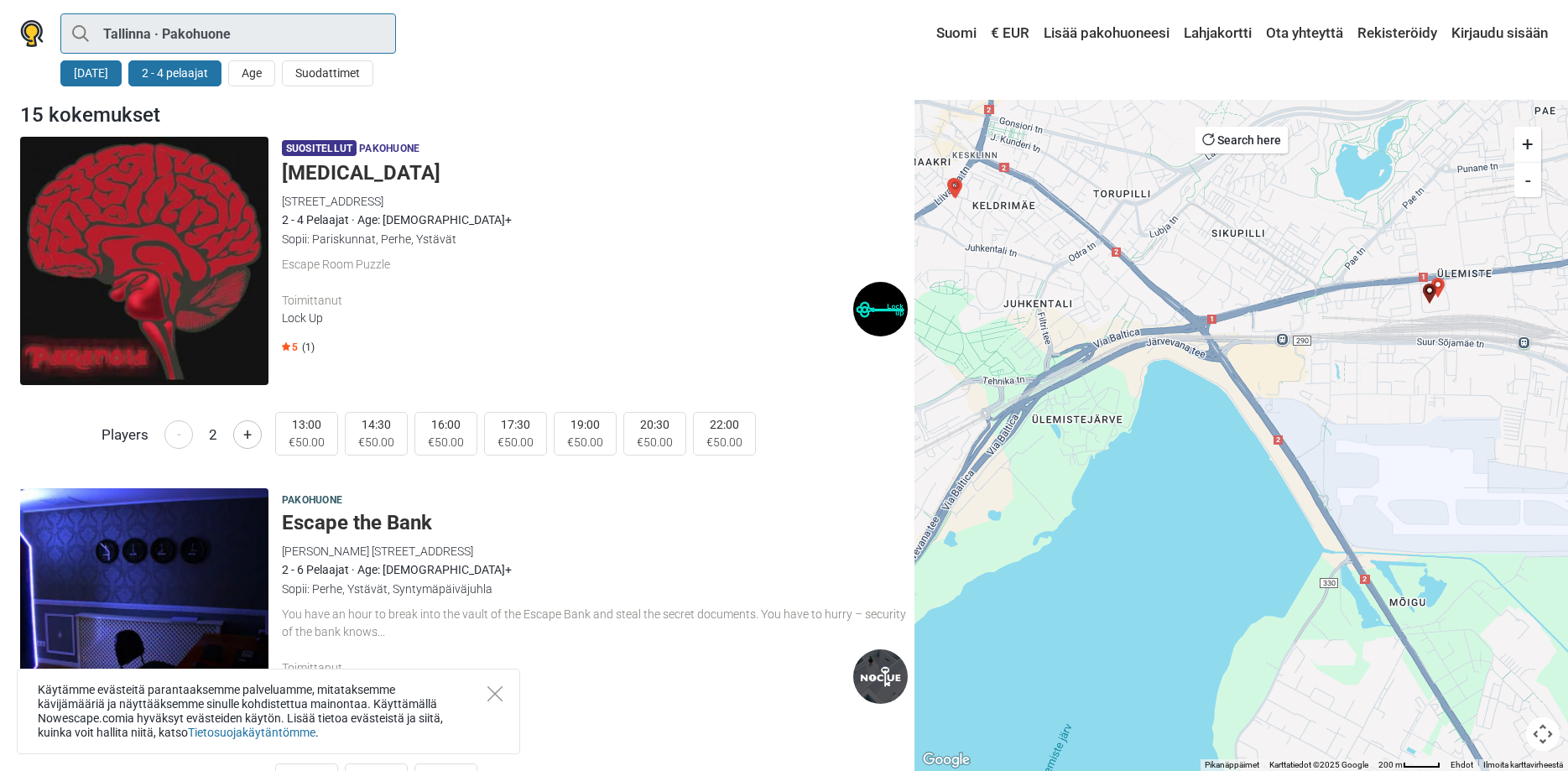
click at [147, 31] on input "Tallinna · Pakohuone" at bounding box center [228, 32] width 335 height 40
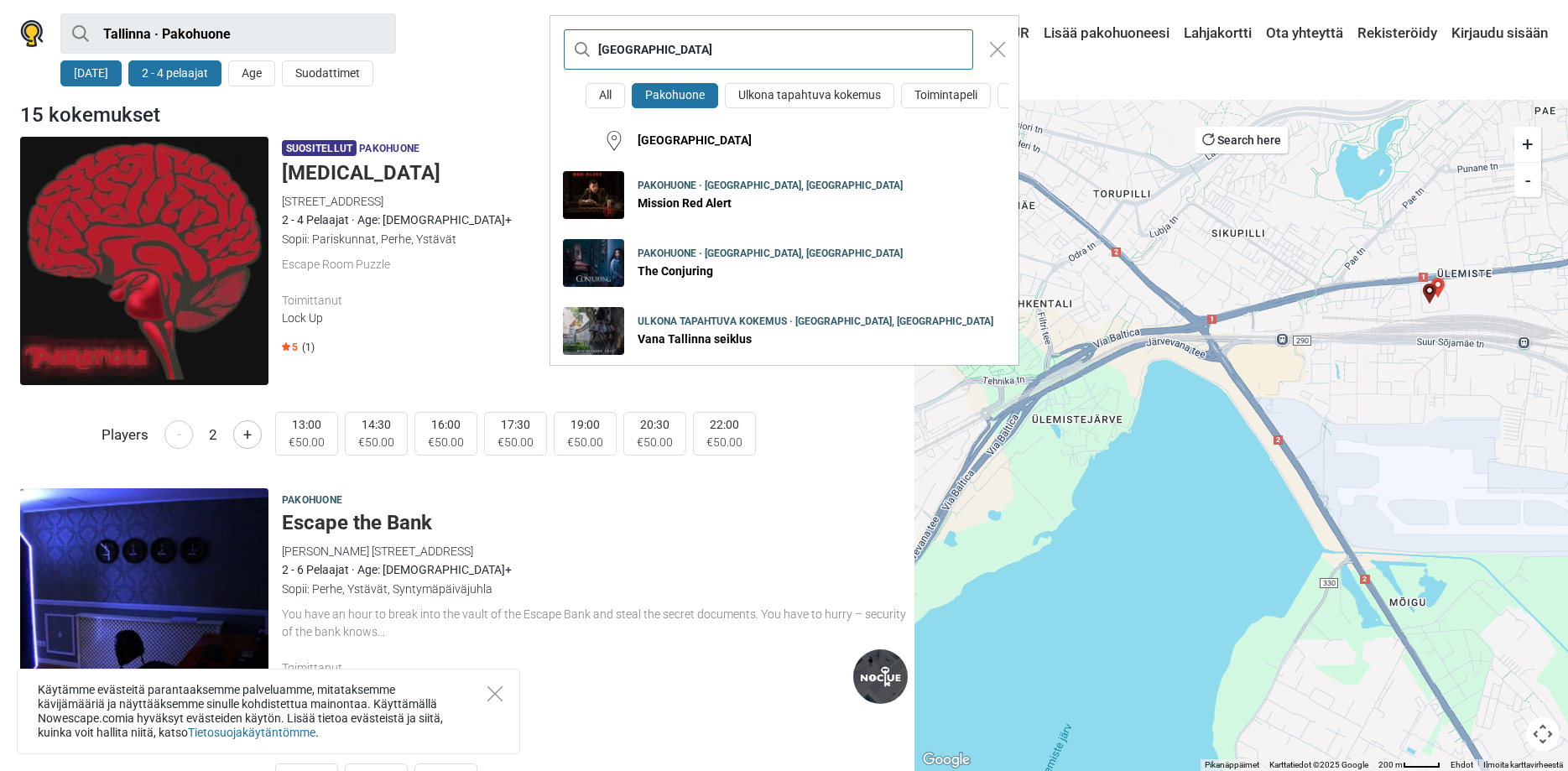
click at [654, 52] on input "[GEOGRAPHIC_DATA]" at bounding box center [769, 49] width 409 height 40
type input "T"
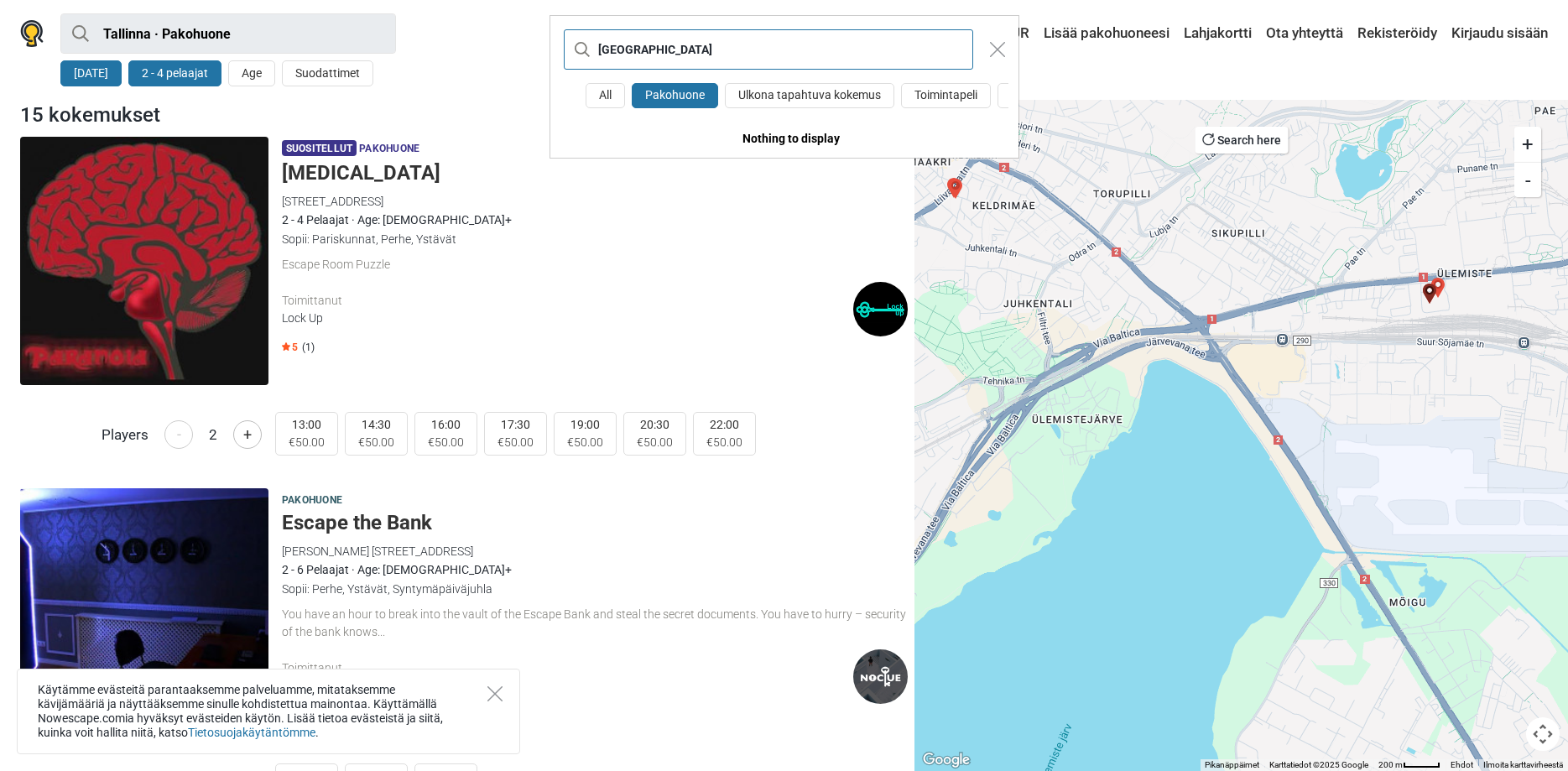
type input "helsinki"
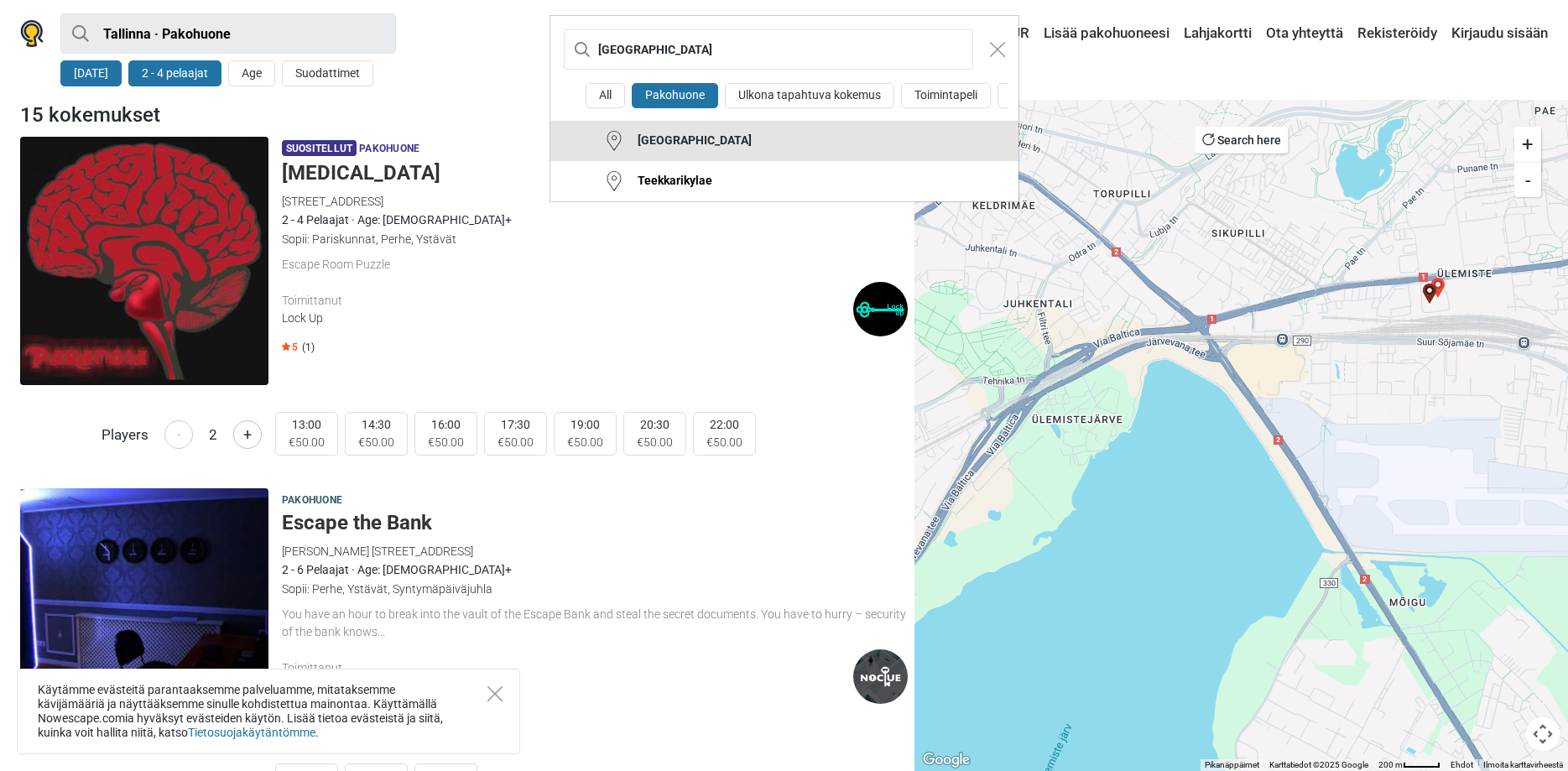
click at [658, 139] on div "Helsinki" at bounding box center [688, 141] width 128 height 17
type input "Helsinki · Pakohuone"
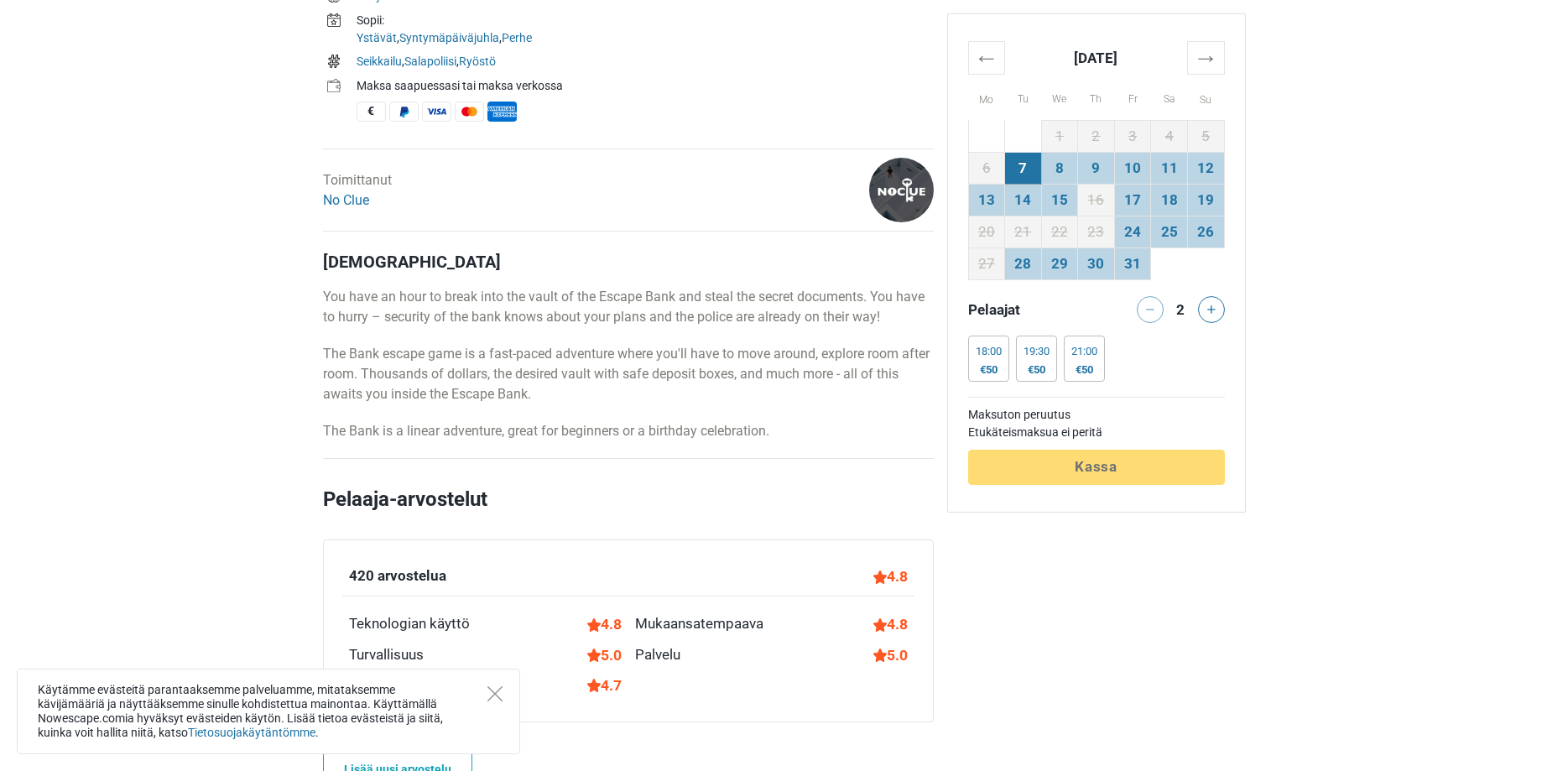
scroll to position [428, 0]
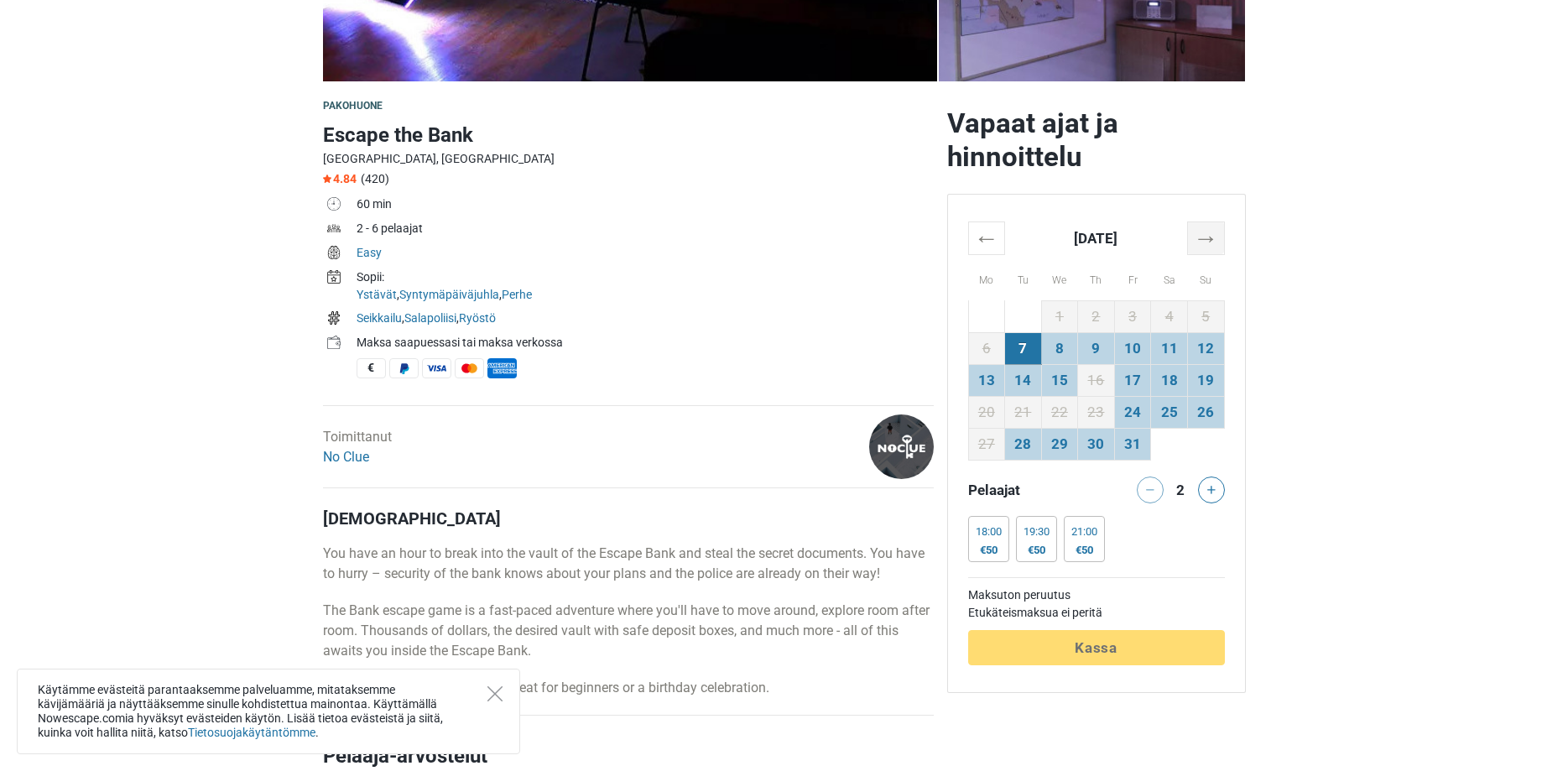
click at [1212, 233] on th "→" at bounding box center [1206, 237] width 37 height 32
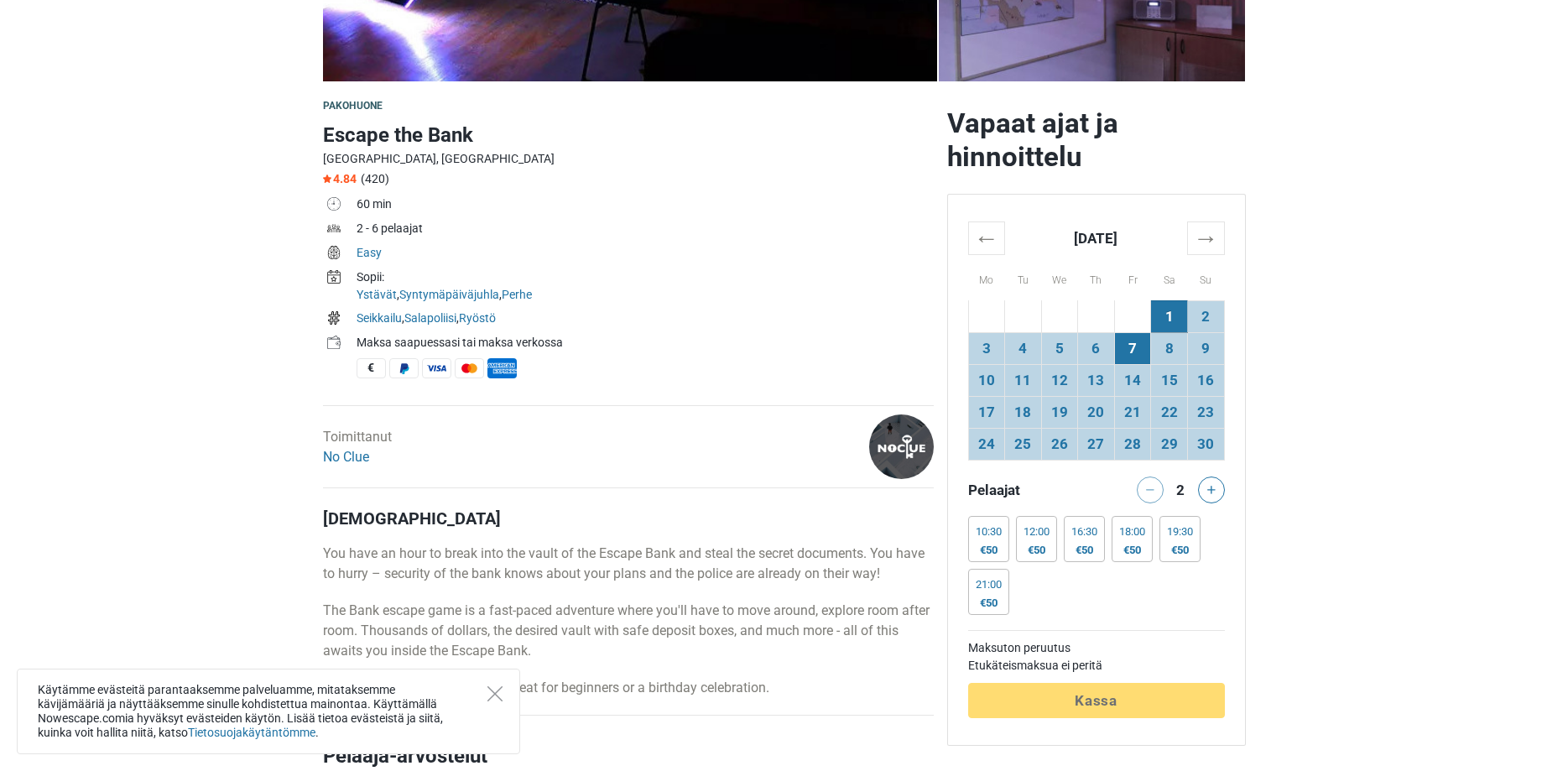
click at [1133, 352] on td "7" at bounding box center [1133, 348] width 37 height 31
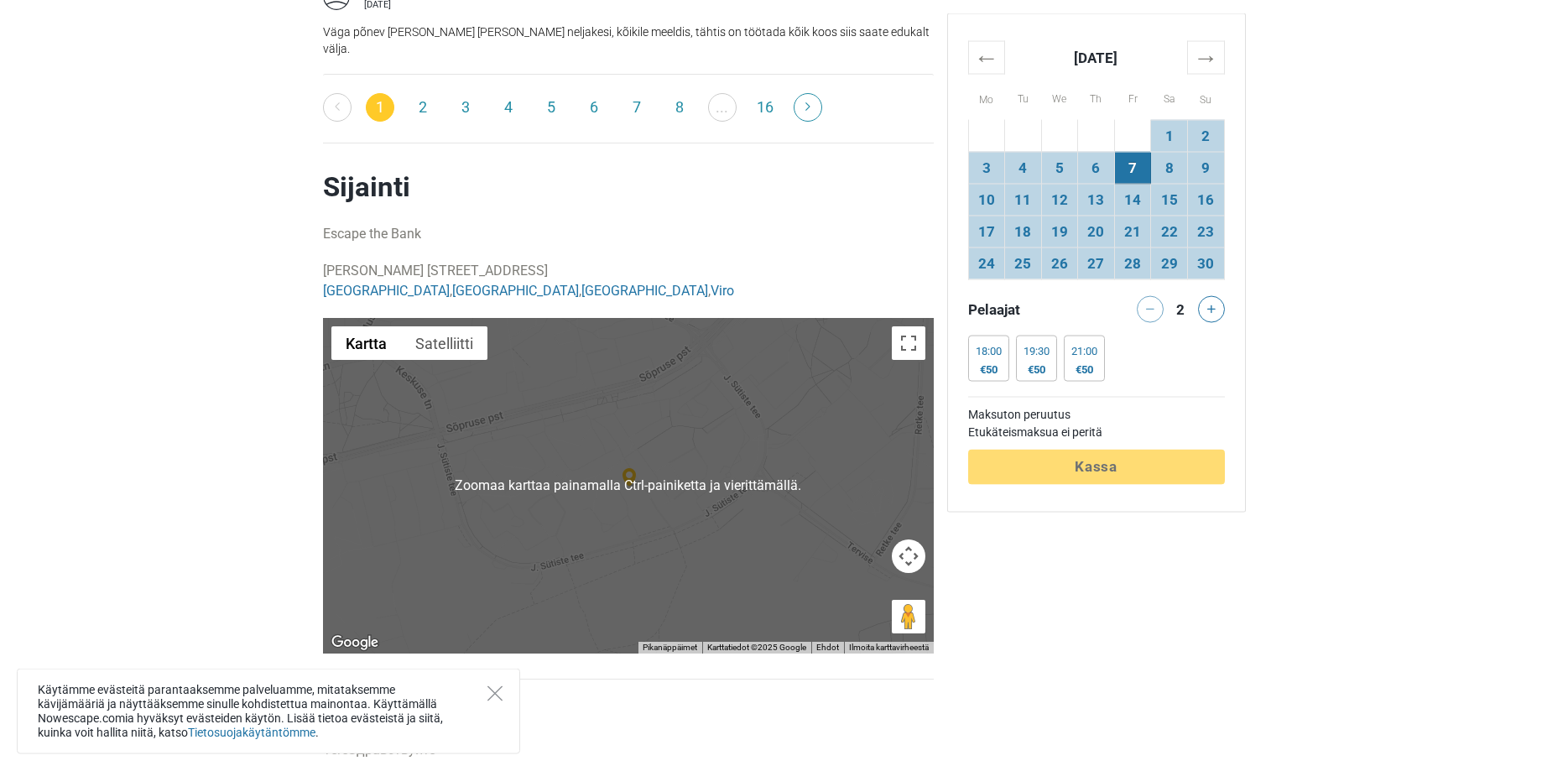
scroll to position [3079, 0]
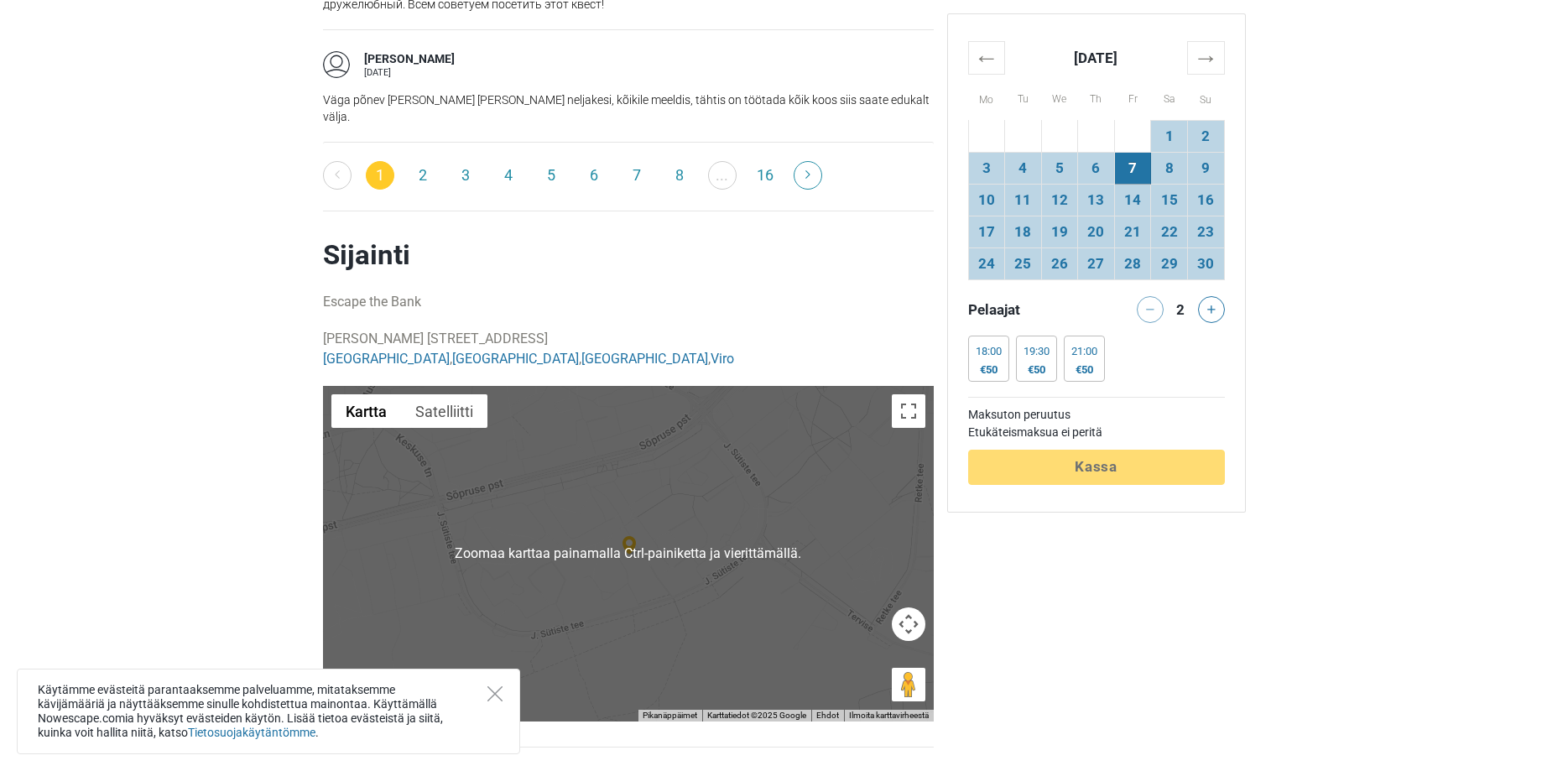
click at [642, 536] on img at bounding box center [633, 545] width 20 height 19
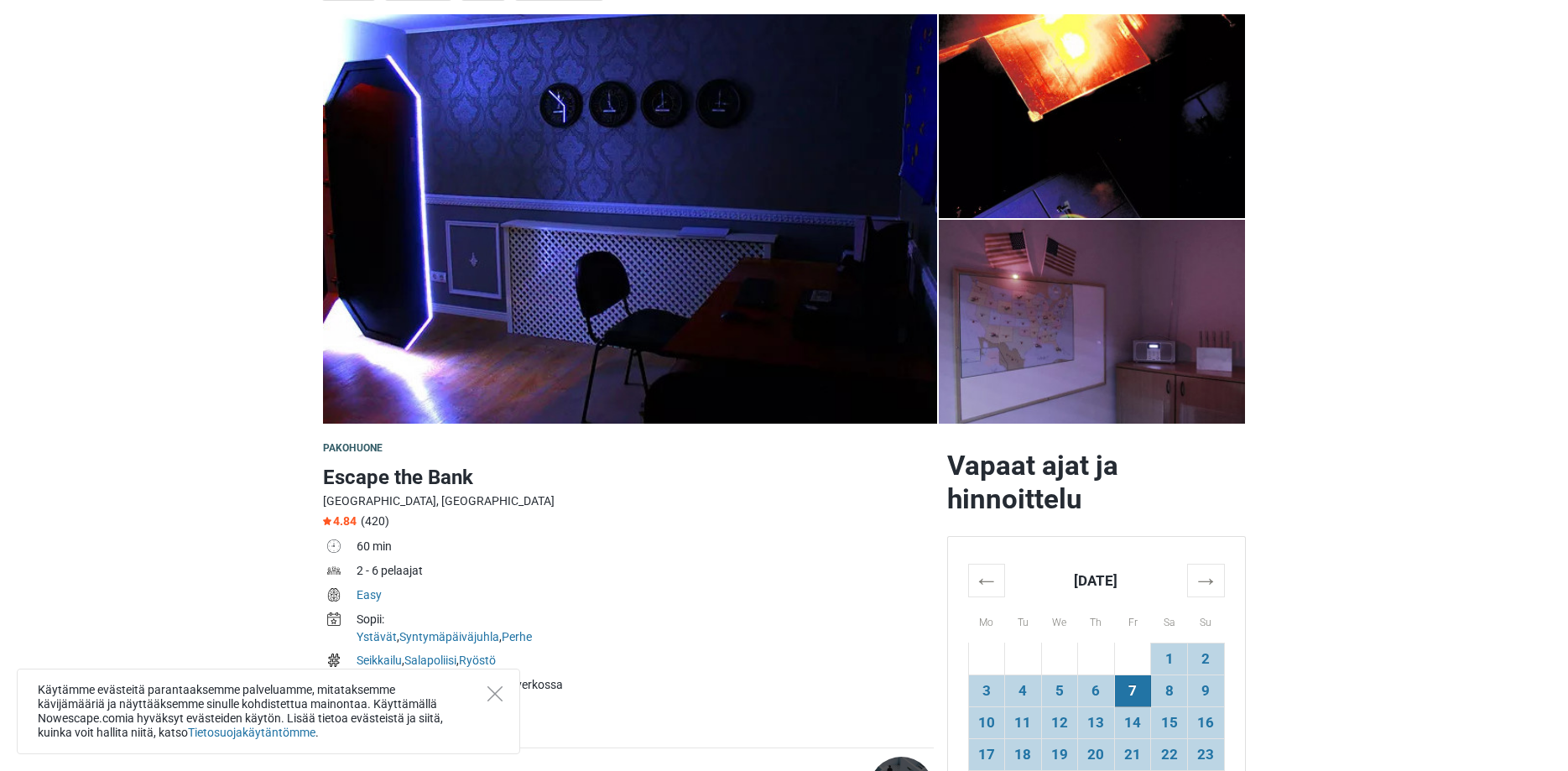
scroll to position [0, 0]
